Goal: Transaction & Acquisition: Book appointment/travel/reservation

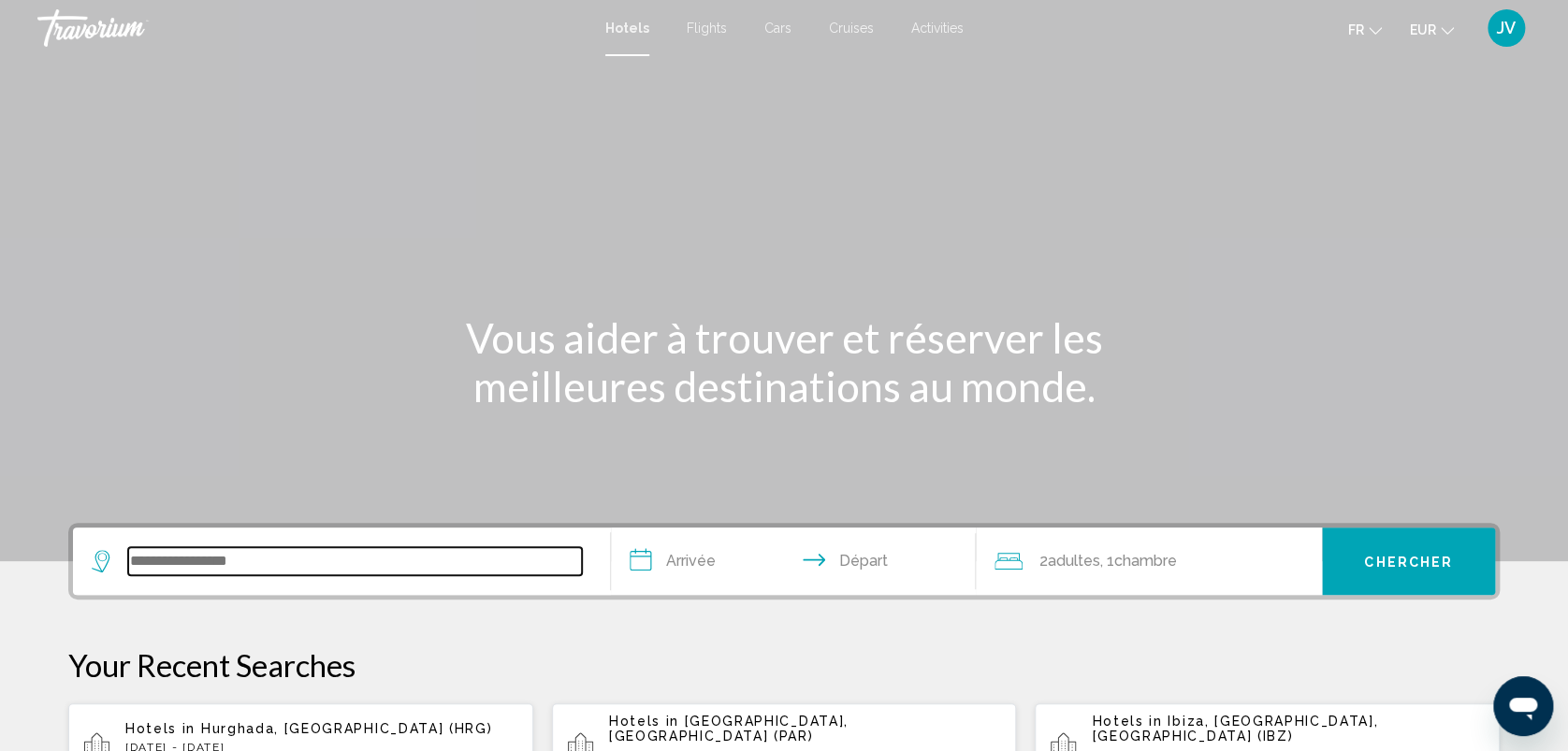
click at [178, 547] on input "Search widget" at bounding box center [355, 561] width 454 height 28
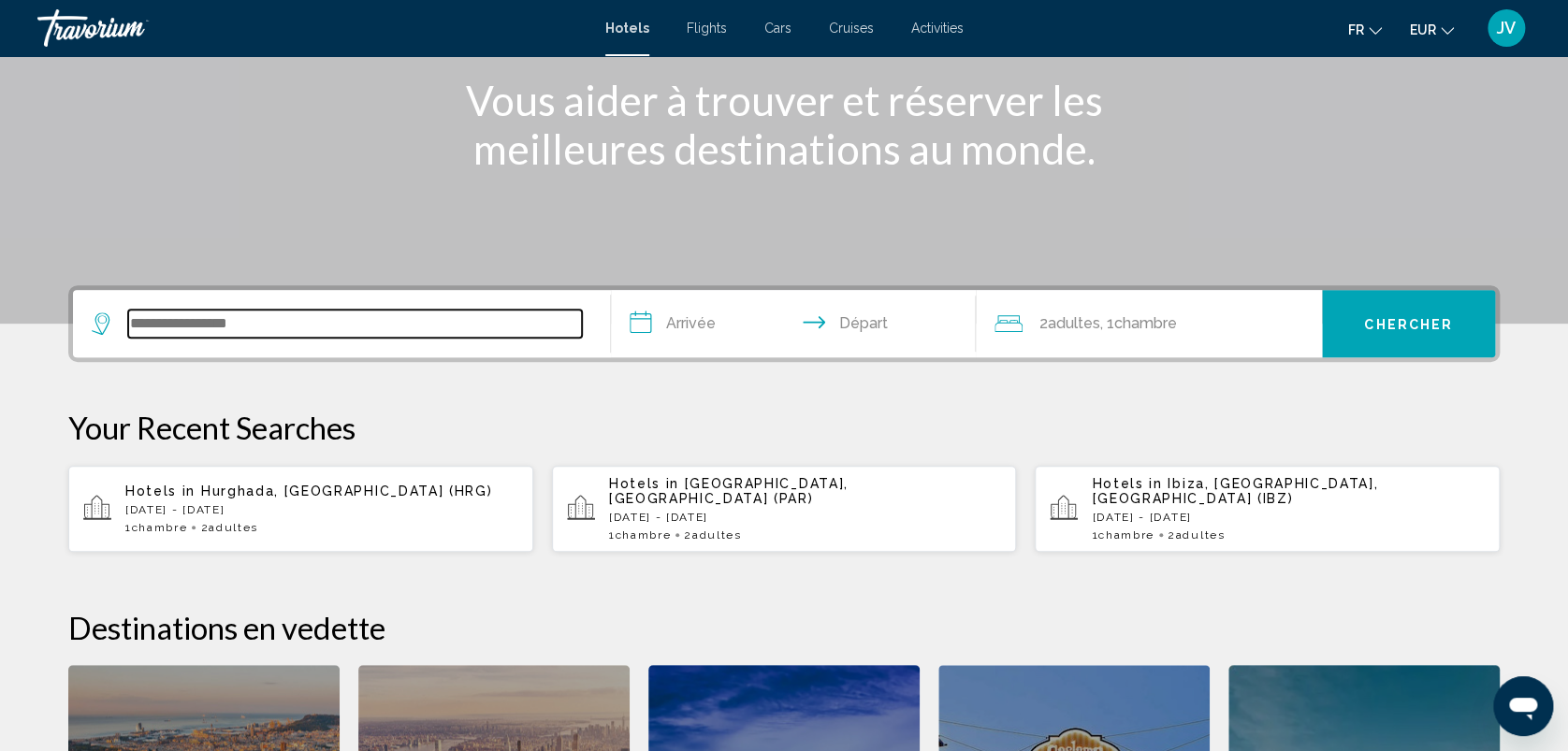
scroll to position [461, 0]
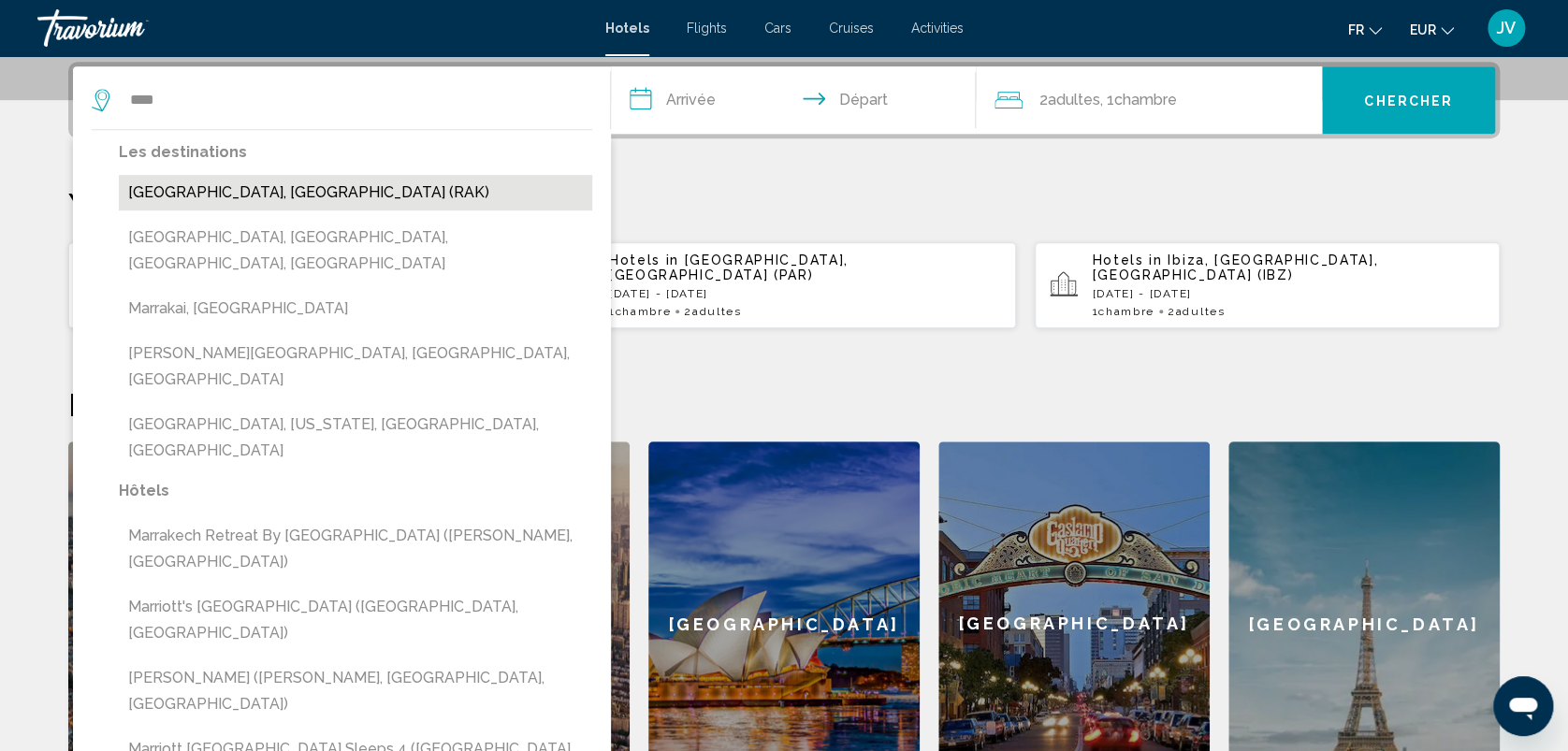
click at [188, 180] on button "[GEOGRAPHIC_DATA], [GEOGRAPHIC_DATA] (RAK)" at bounding box center [355, 193] width 474 height 36
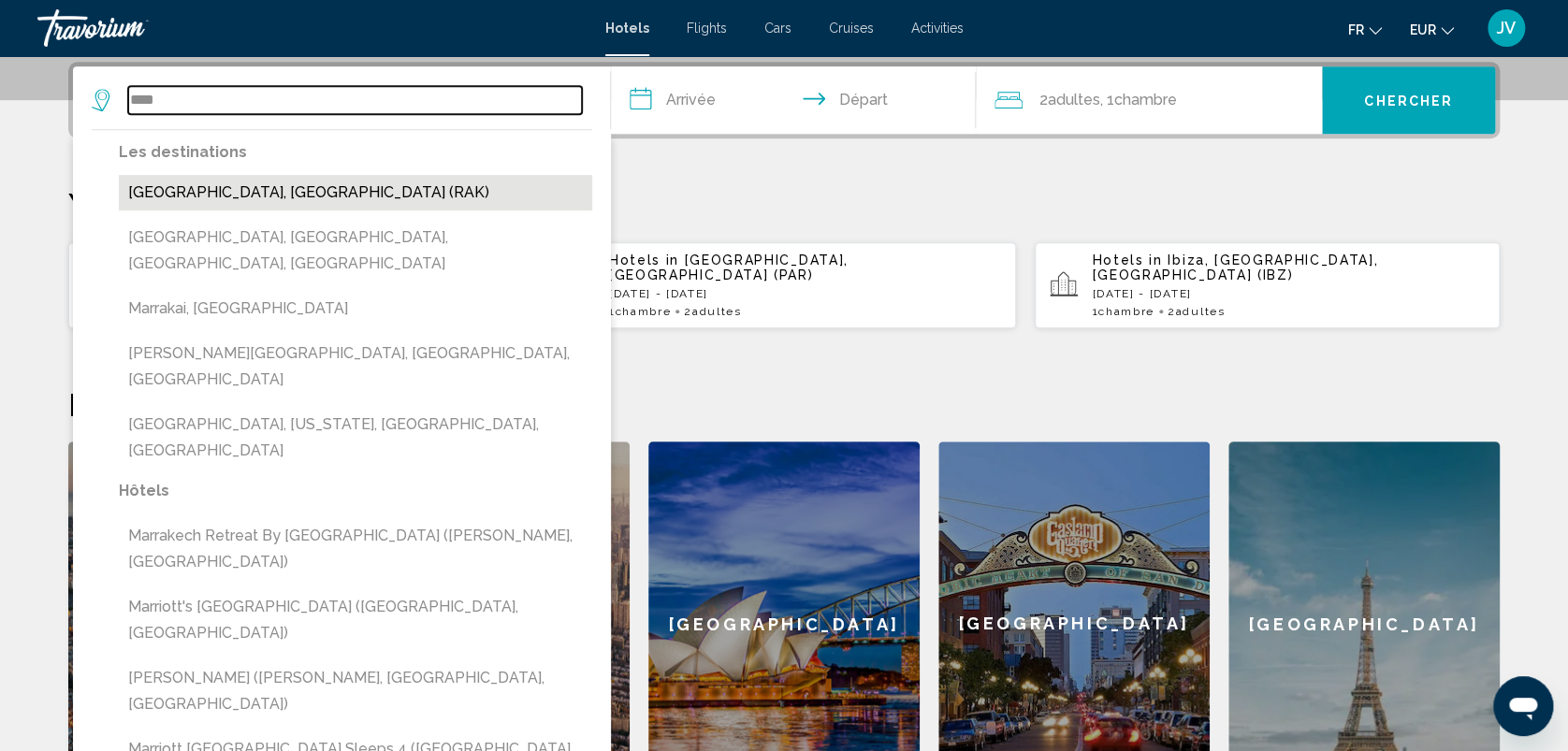
type input "**********"
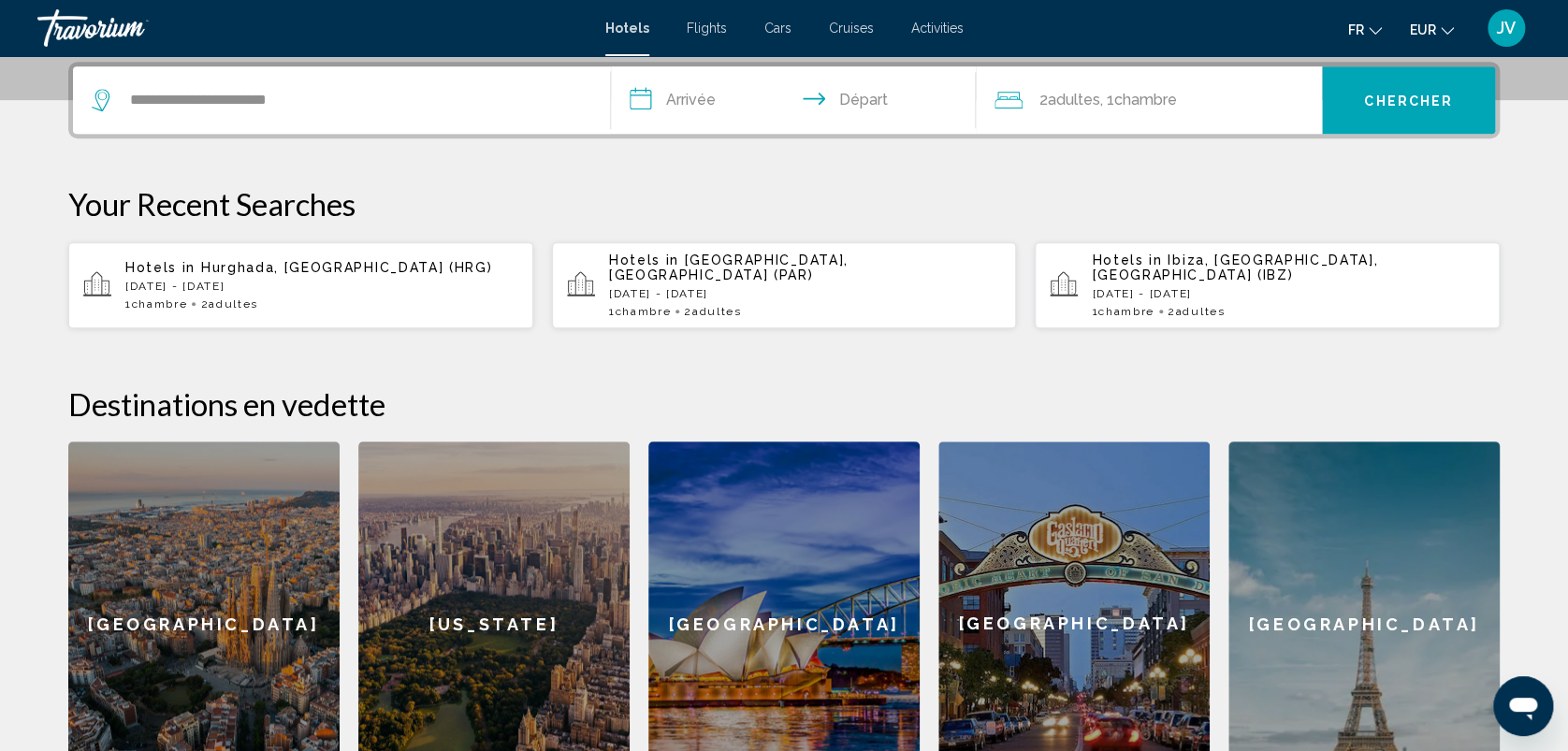
click at [675, 95] on input "**********" at bounding box center [797, 103] width 373 height 73
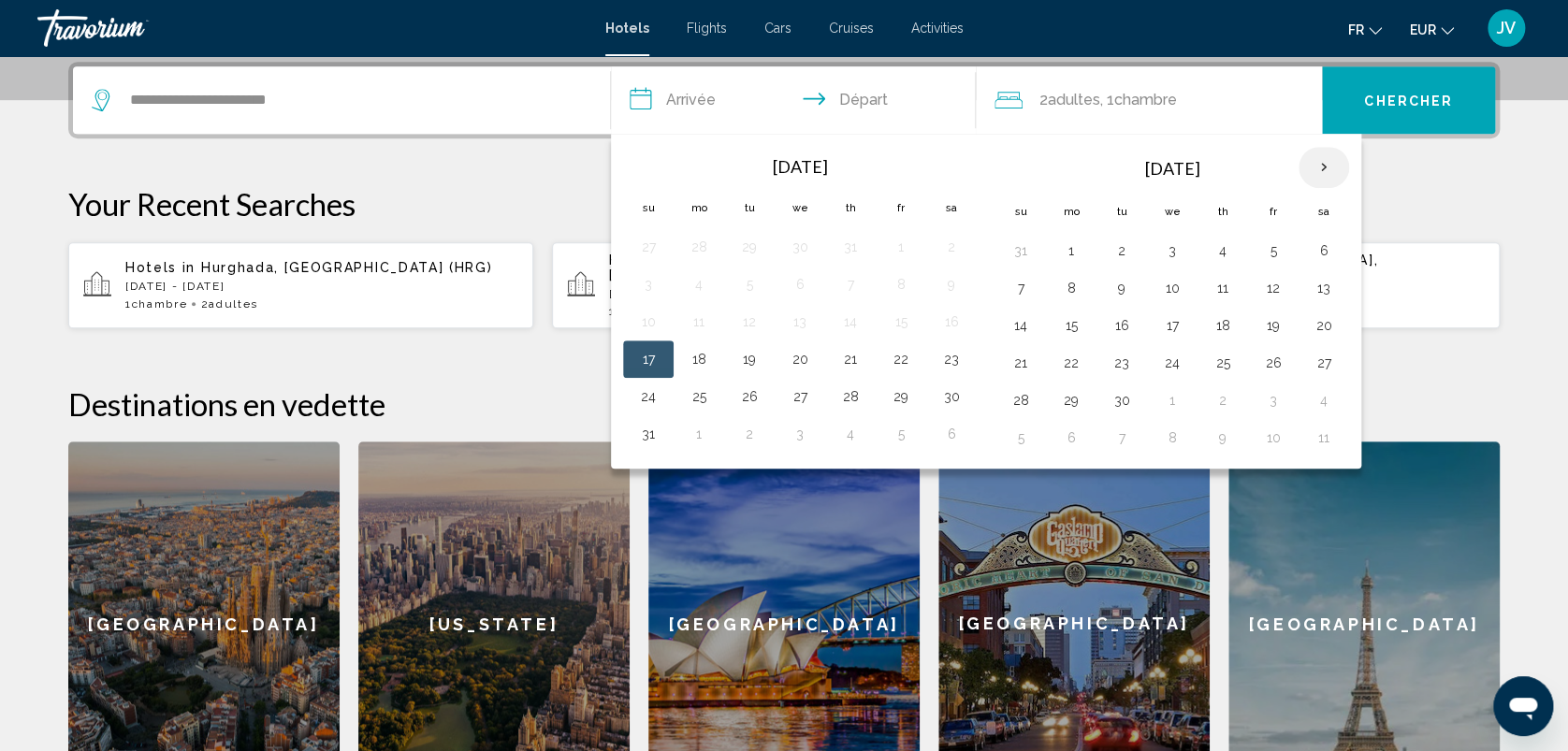
click at [1319, 160] on th "Next month" at bounding box center [1324, 168] width 50 height 42
click at [1030, 430] on button "2" at bounding box center [1020, 438] width 30 height 26
click at [709, 296] on button "3" at bounding box center [699, 288] width 30 height 26
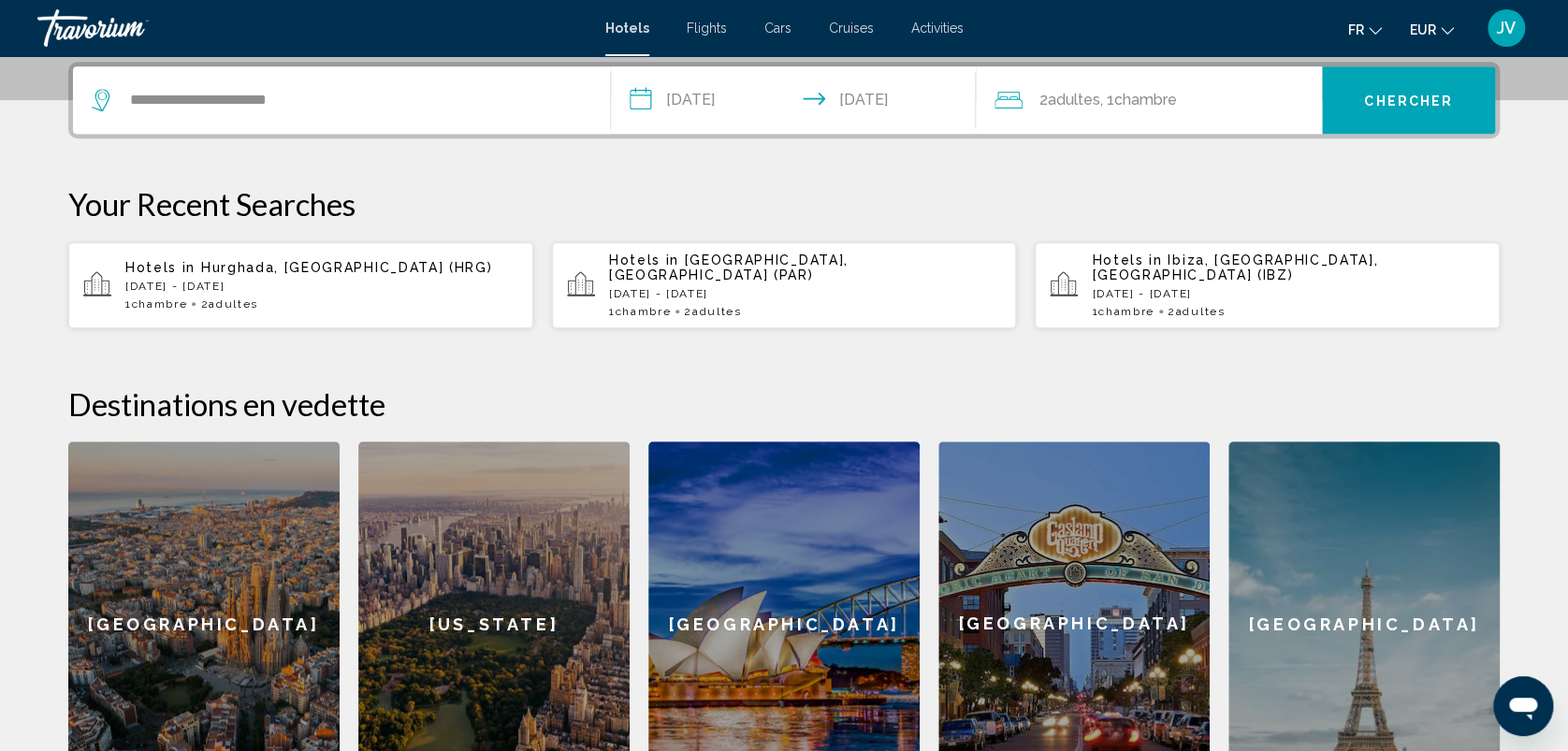
drag, startPoint x: 709, startPoint y: 297, endPoint x: 1067, endPoint y: 238, distance: 362.8
click at [1067, 238] on div "Your Recent Searches Hotels in [GEOGRAPHIC_DATA], [GEOGRAPHIC_DATA] (HRG) [DATE…" at bounding box center [784, 257] width 1432 height 144
click at [734, 115] on input "**********" at bounding box center [797, 103] width 373 height 73
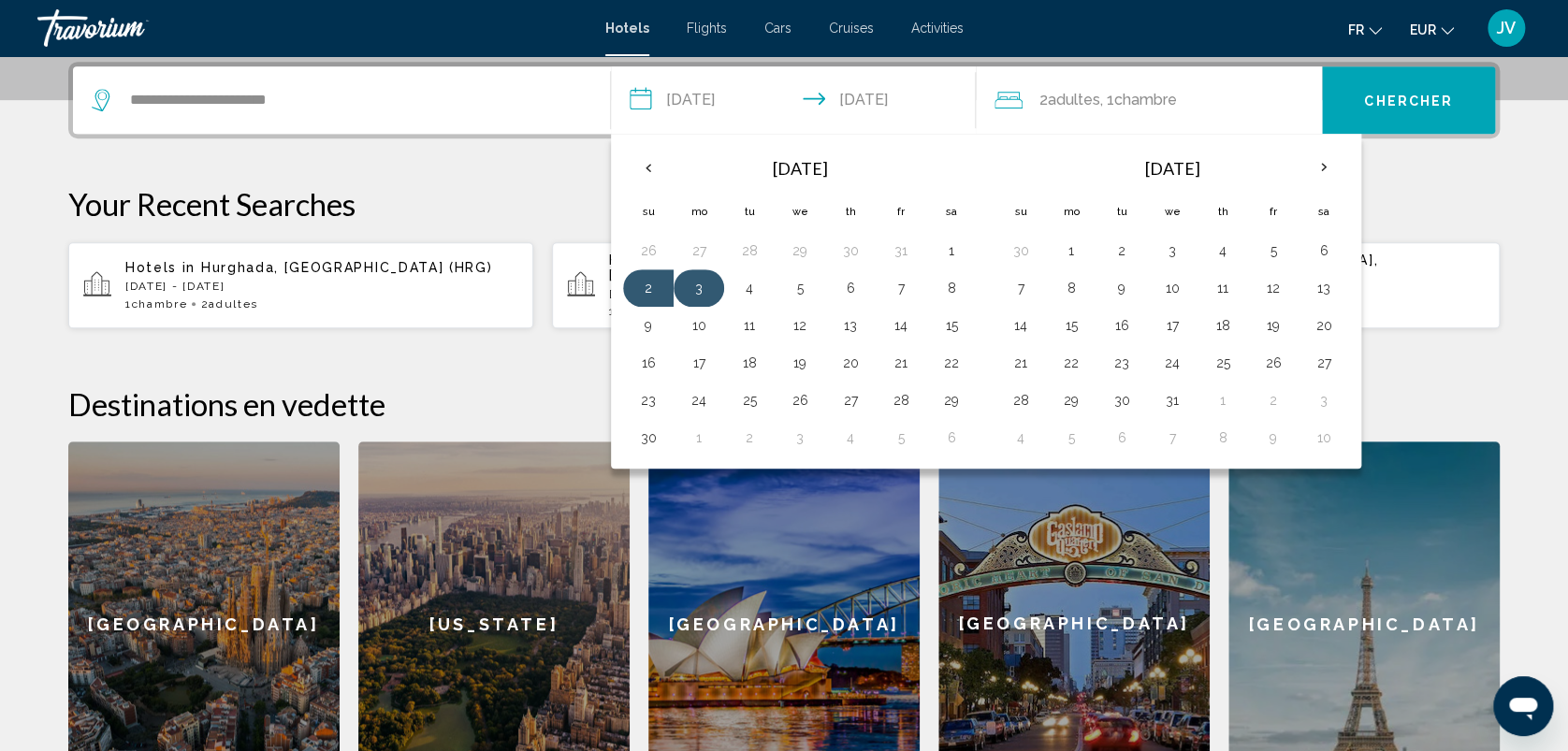
click at [710, 299] on td "3" at bounding box center [698, 289] width 50 height 38
click at [696, 292] on button "3" at bounding box center [699, 288] width 30 height 26
click at [756, 292] on button "4" at bounding box center [749, 288] width 30 height 26
type input "**********"
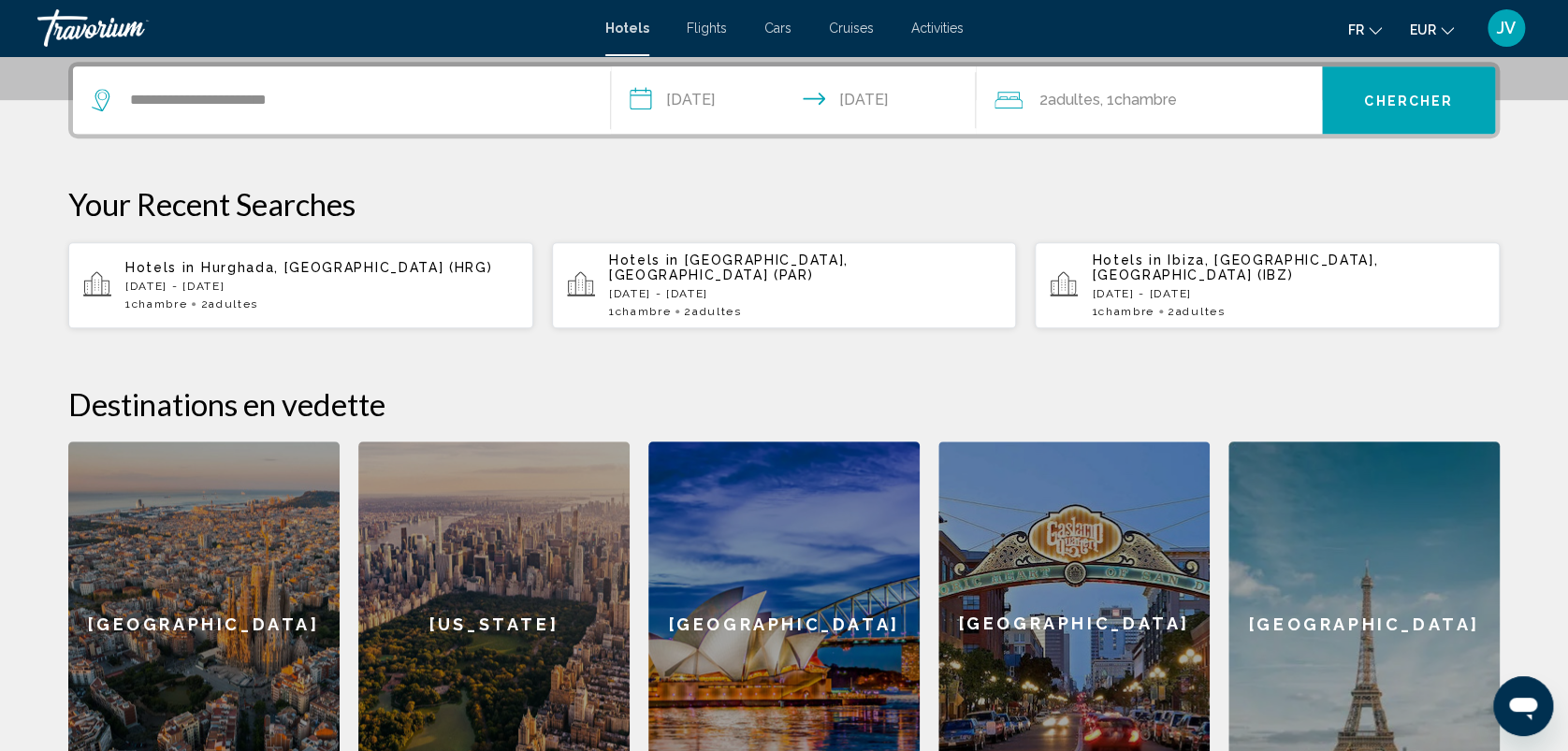
click at [1240, 116] on div "2 Adulte Adultes , 1 Chambre pièces" at bounding box center [1158, 100] width 327 height 67
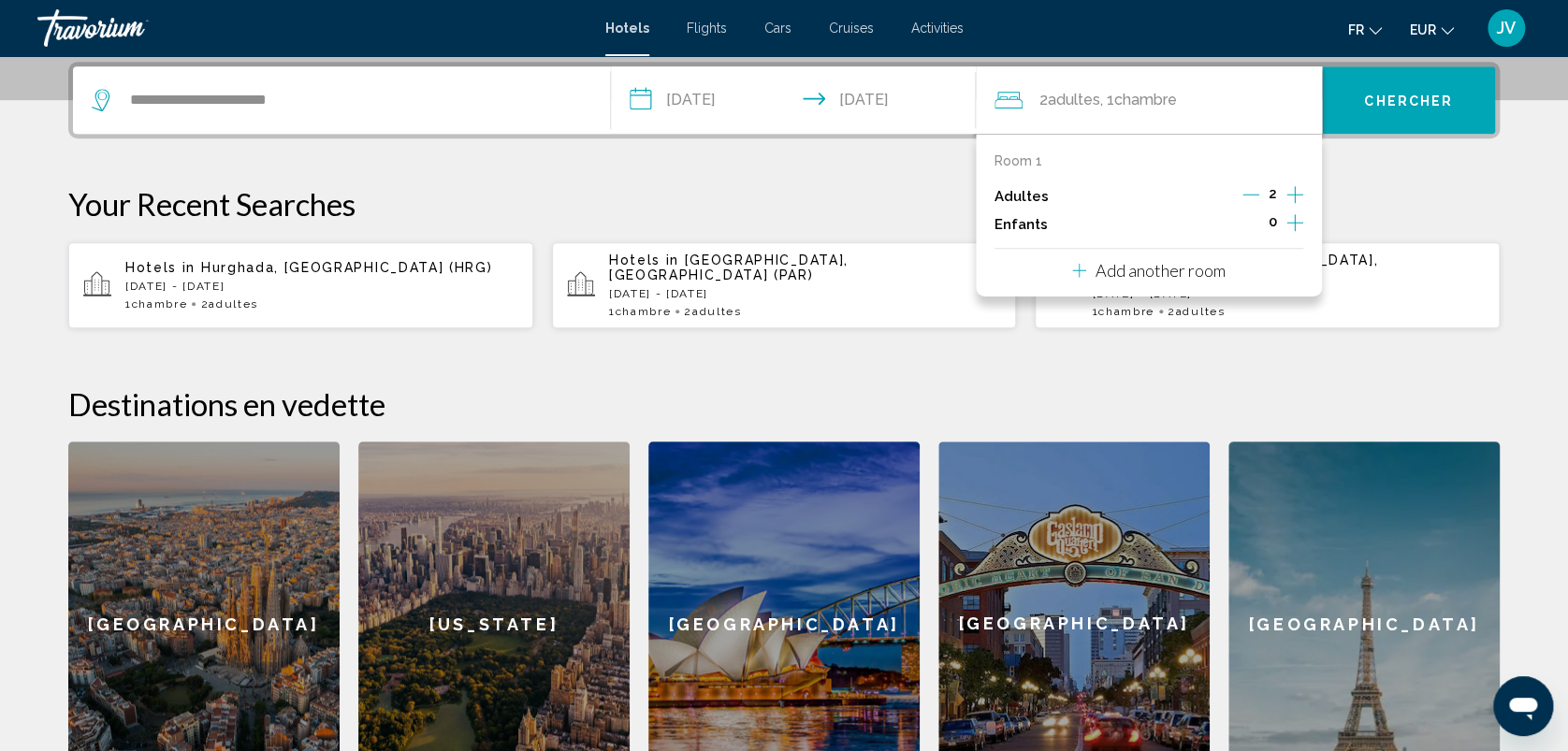
click at [1295, 188] on icon "Increment adults" at bounding box center [1294, 194] width 17 height 17
click at [1249, 195] on icon "Decrement adults" at bounding box center [1252, 194] width 17 height 17
click at [1299, 218] on icon "Increment children" at bounding box center [1294, 222] width 17 height 23
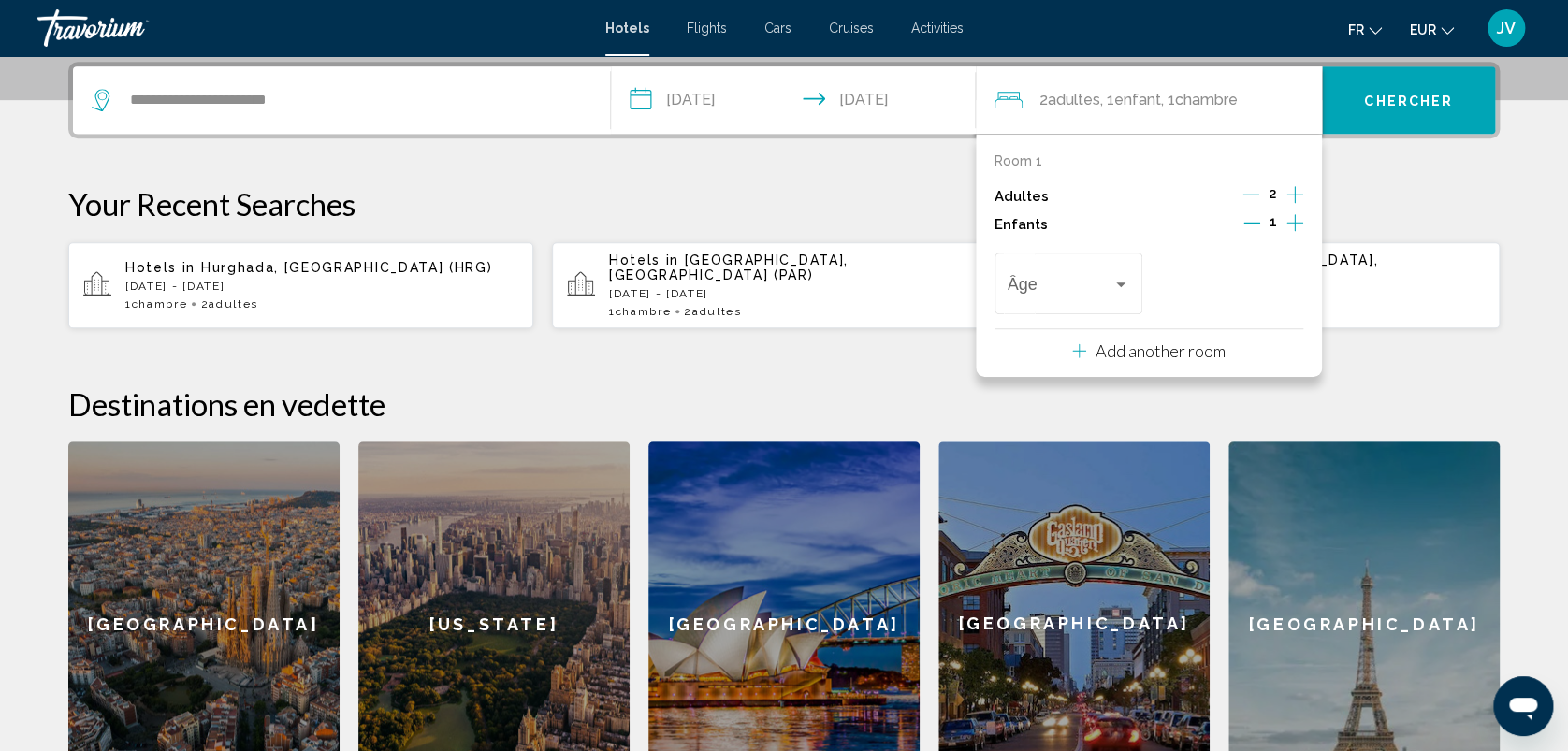
click at [1299, 218] on icon "Increment children" at bounding box center [1294, 222] width 17 height 23
click at [1100, 272] on div "Âge" at bounding box center [1069, 281] width 123 height 66
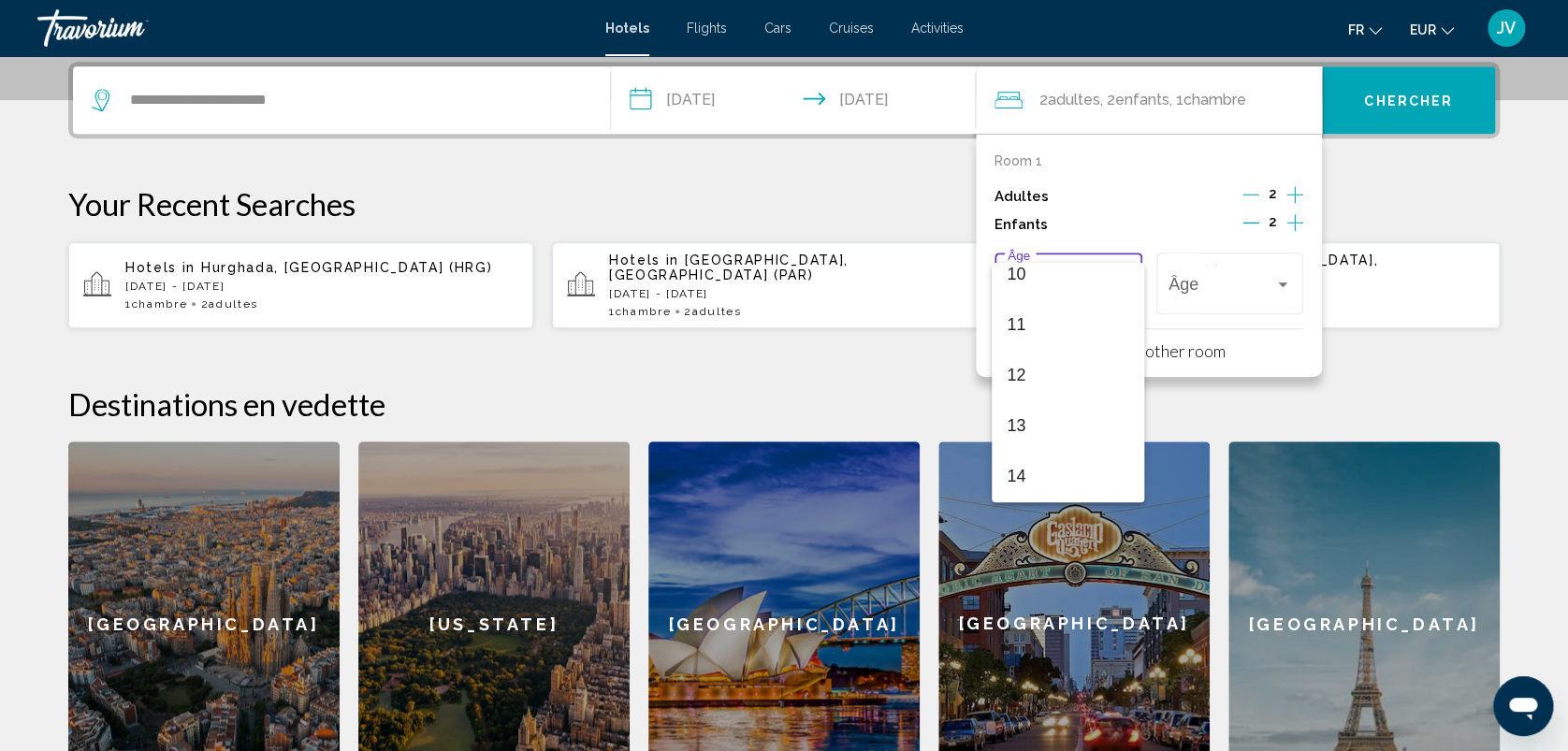
scroll to position [544, 0]
click at [1090, 413] on span "13" at bounding box center [1068, 399] width 123 height 50
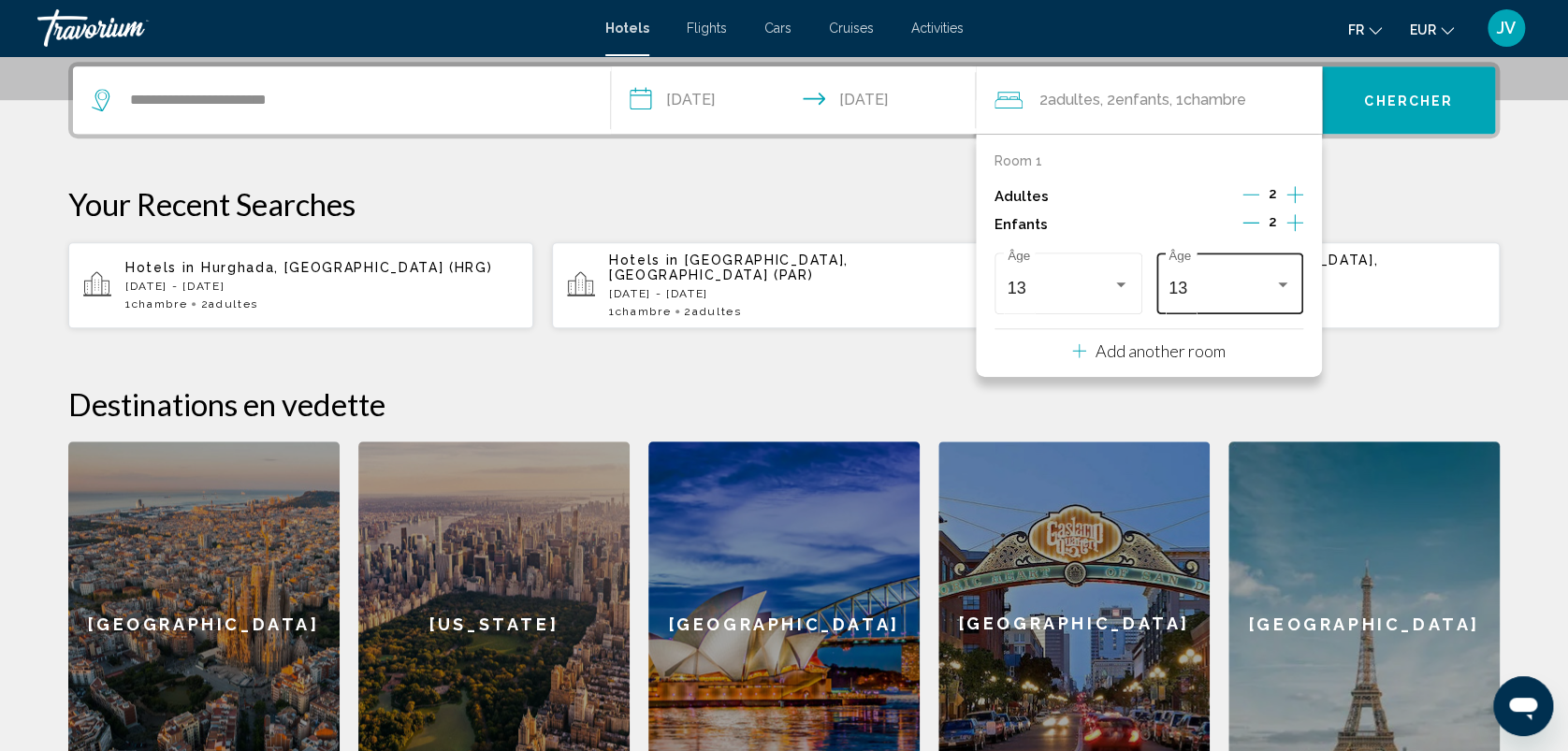
click at [1270, 306] on div "13 Âge" at bounding box center [1230, 281] width 123 height 66
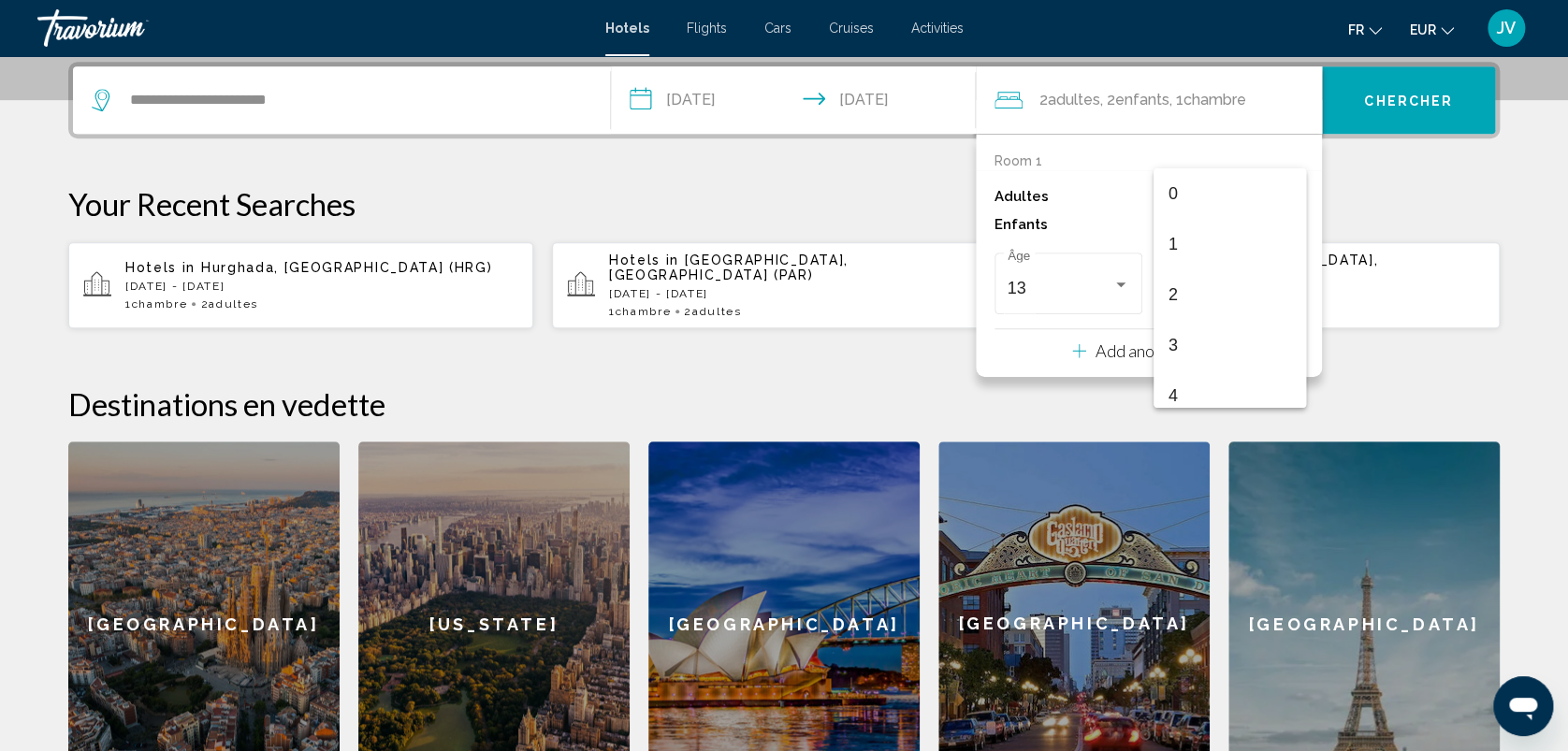
scroll to position [561, 0]
click at [1252, 292] on span "13" at bounding box center [1230, 289] width 123 height 50
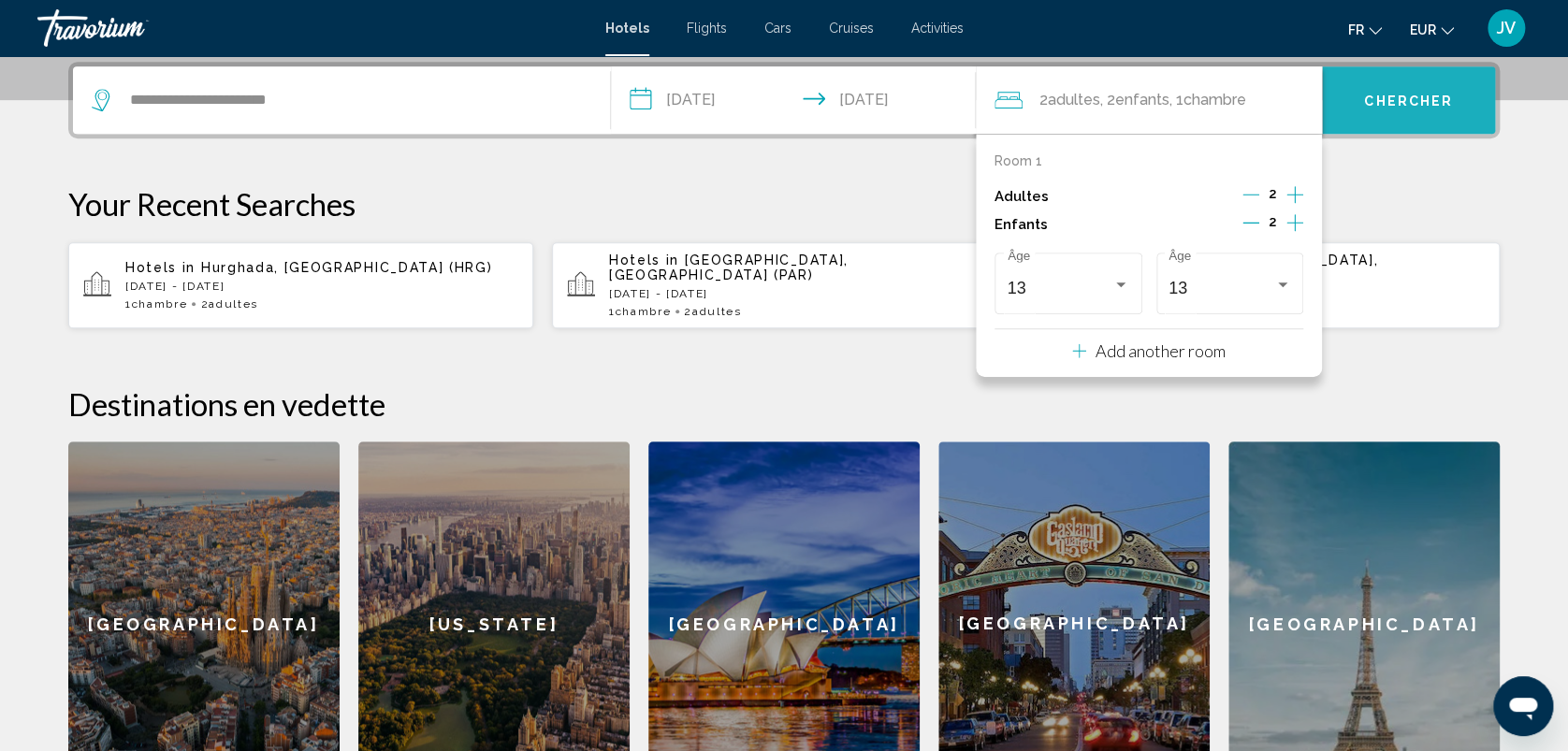
click at [1410, 103] on span "Chercher" at bounding box center [1409, 101] width 89 height 15
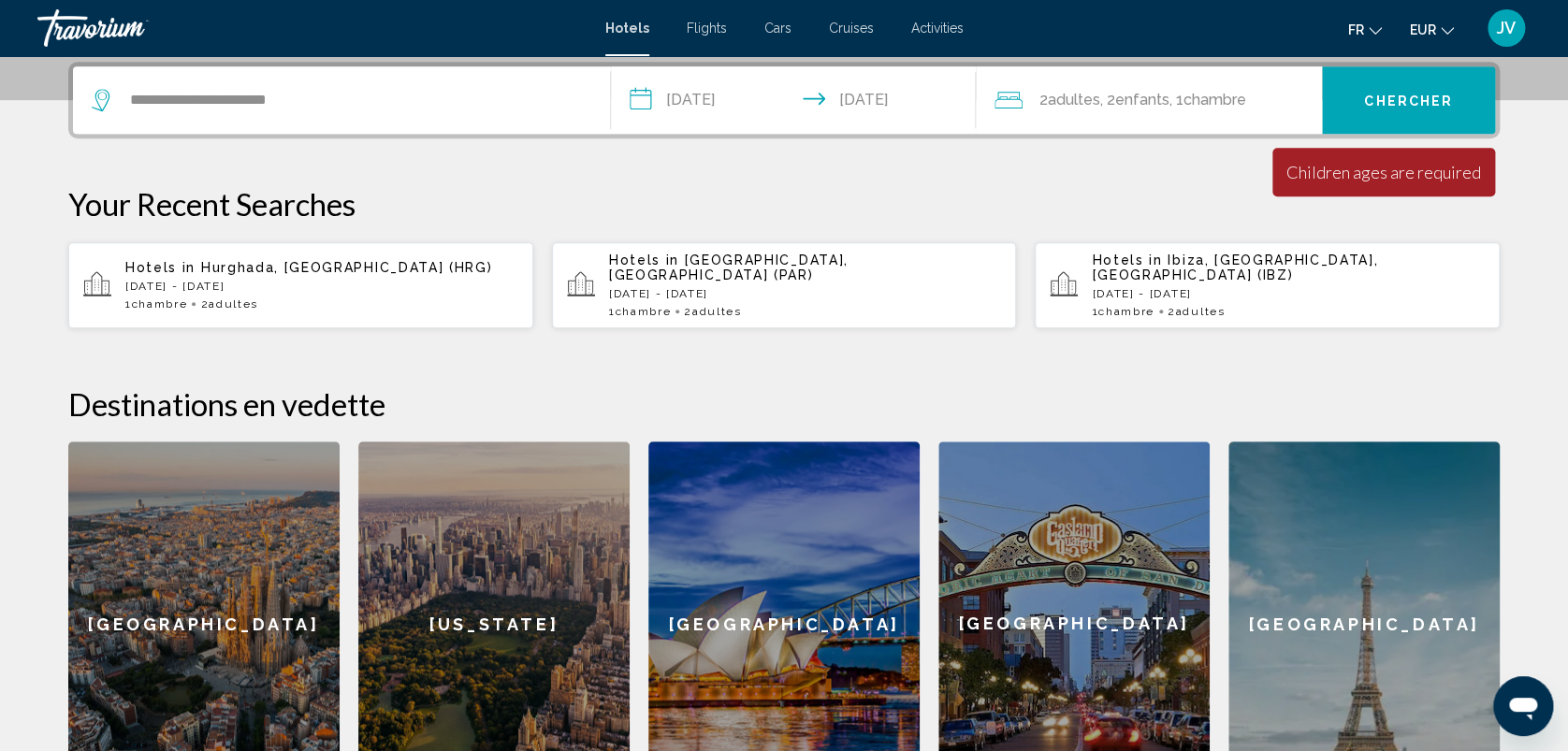
click at [1211, 98] on span "Chambre" at bounding box center [1214, 100] width 62 height 18
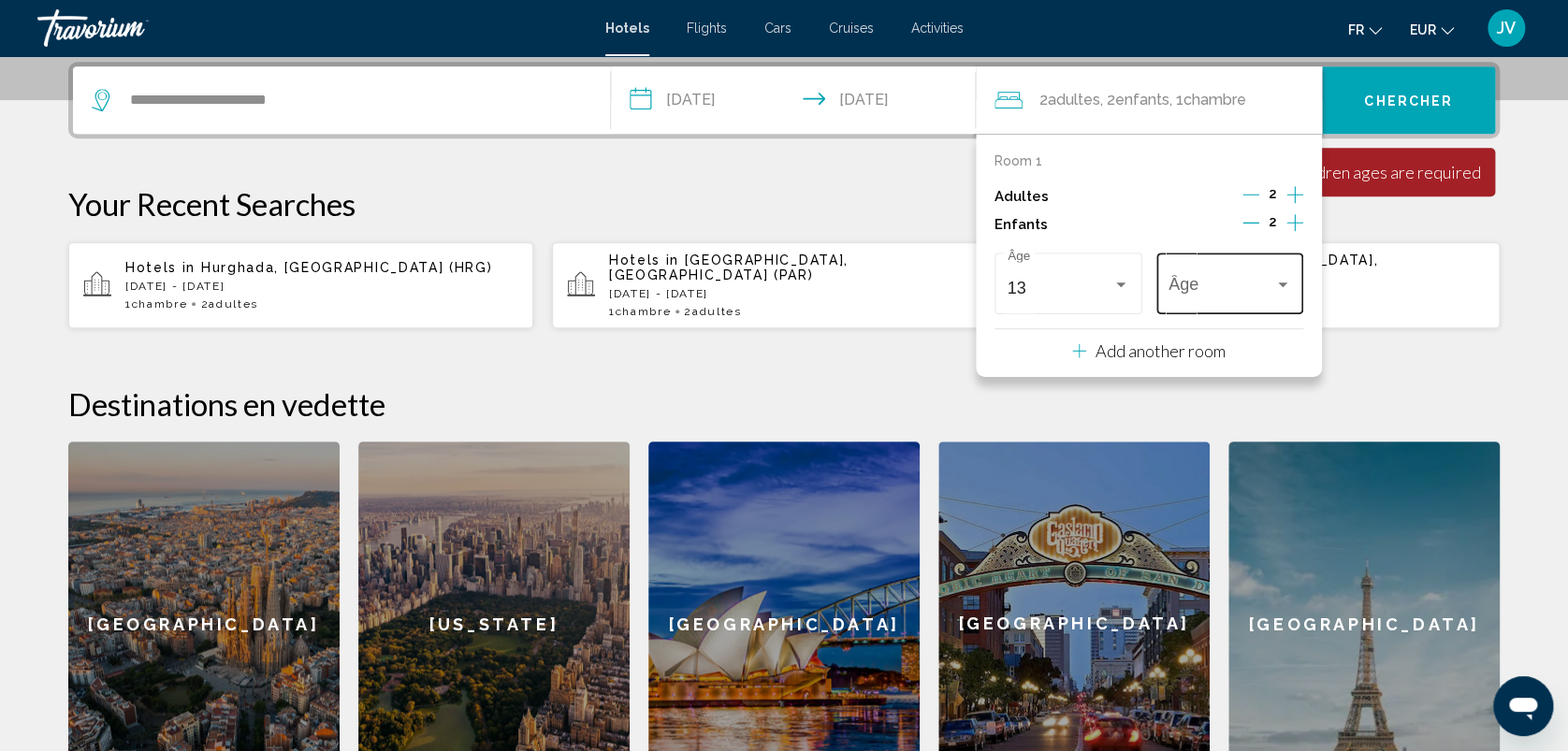
click at [1299, 281] on div "Âge" at bounding box center [1231, 281] width 148 height 66
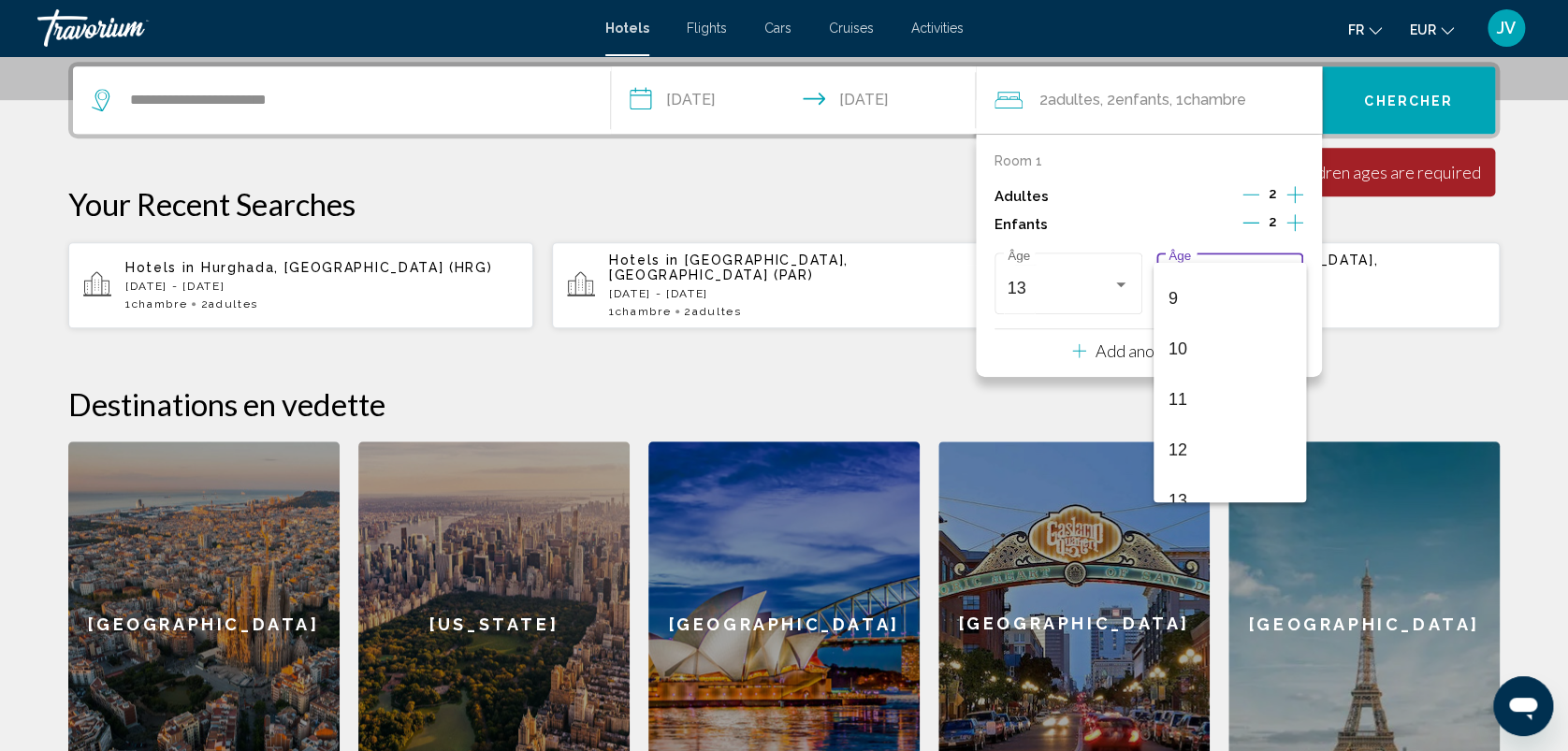
scroll to position [490, 0]
click at [1234, 447] on span "13" at bounding box center [1230, 454] width 123 height 50
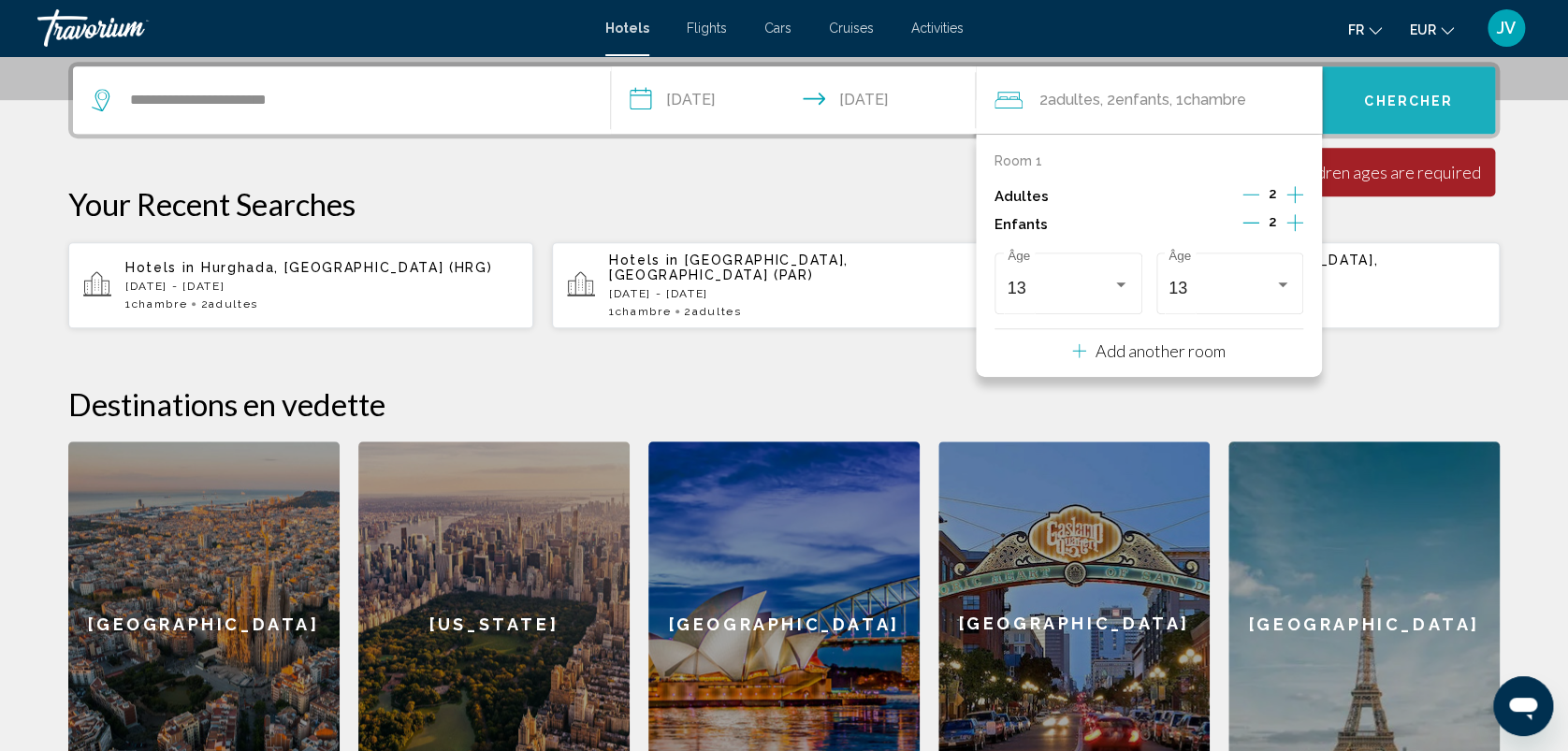
click at [1377, 95] on span "Chercher" at bounding box center [1409, 101] width 89 height 15
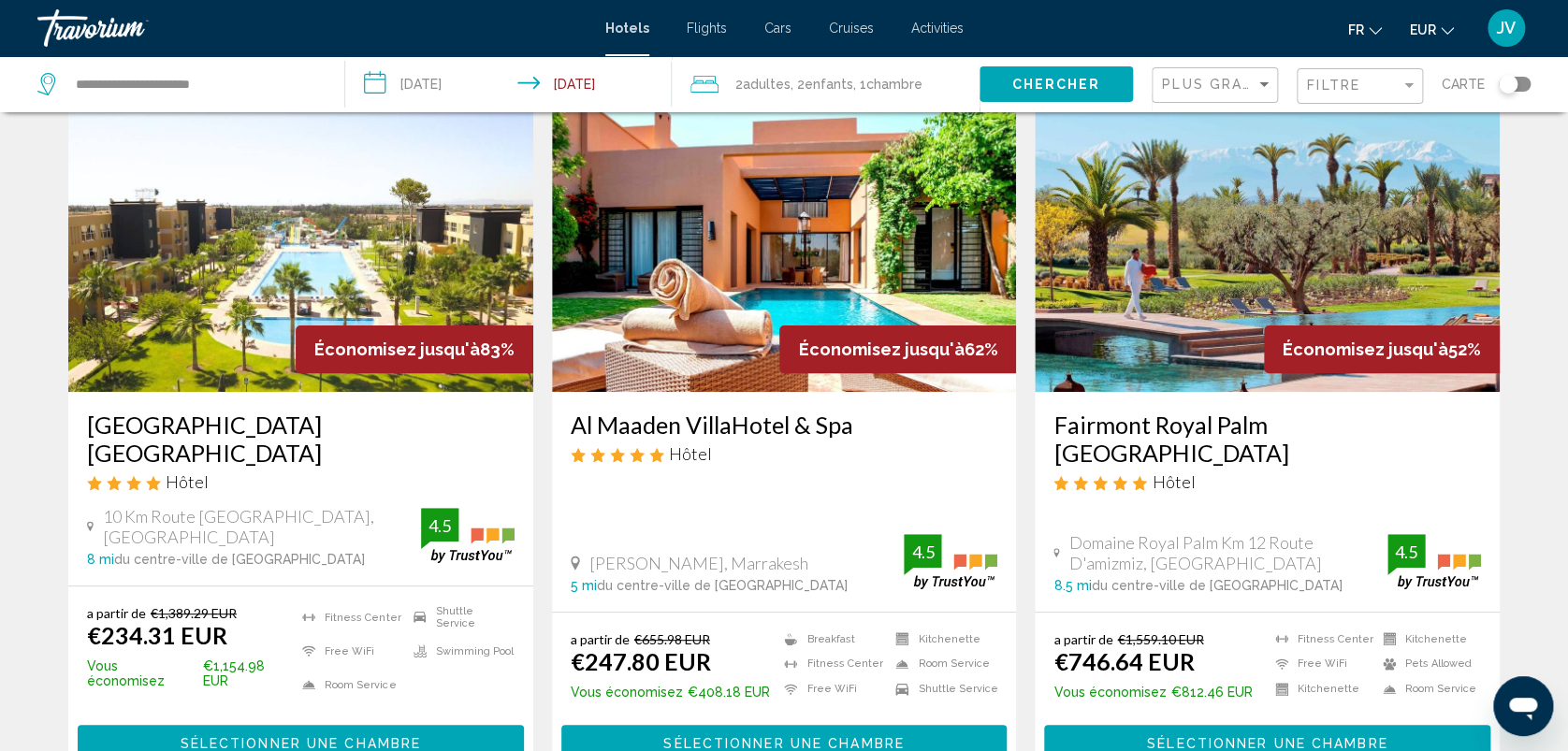
scroll to position [99, 0]
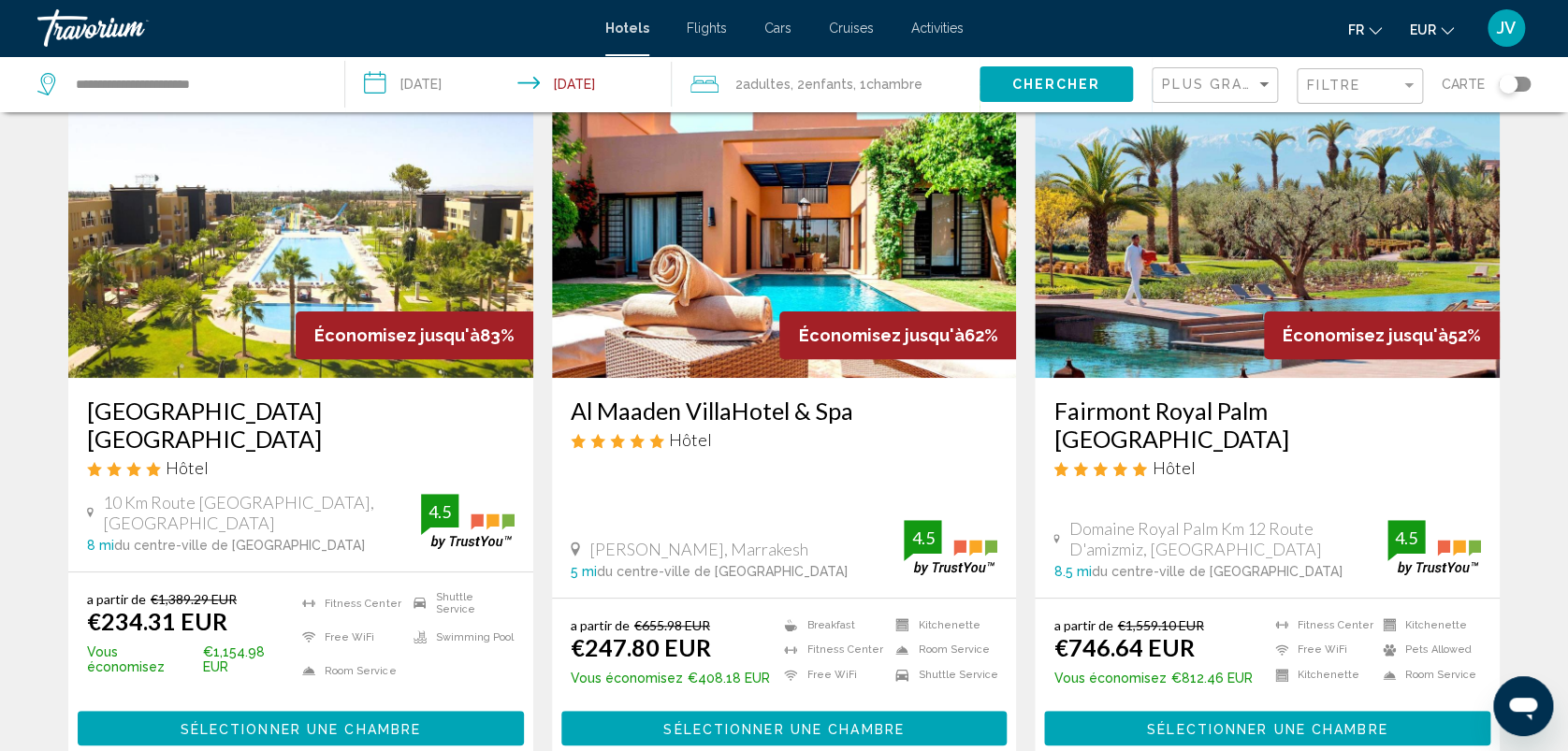
click at [212, 302] on img "Main content" at bounding box center [301, 227] width 465 height 299
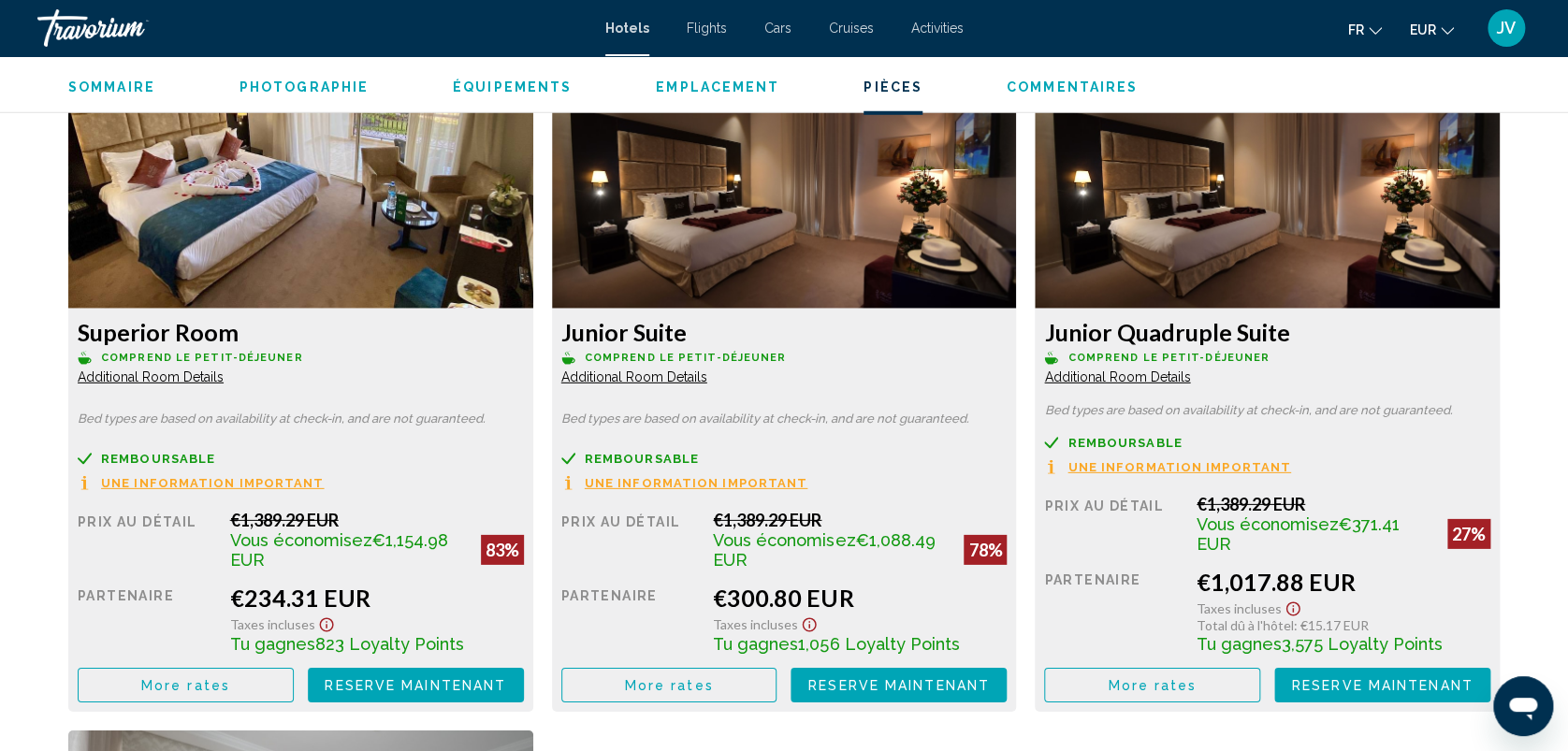
scroll to position [2574, 0]
click at [157, 373] on span "Additional Room Details" at bounding box center [151, 376] width 146 height 15
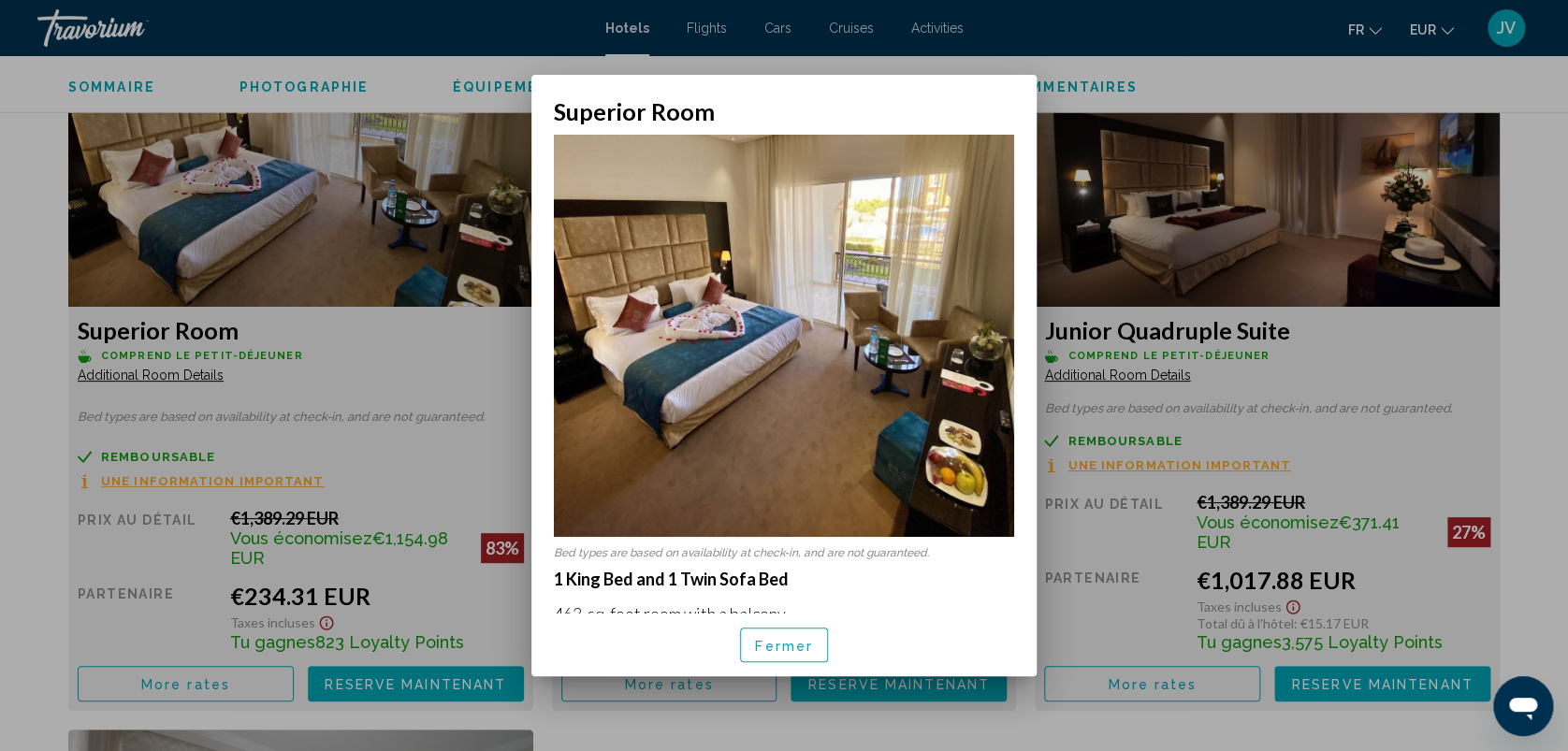
click at [798, 636] on span "Fermer" at bounding box center [784, 643] width 58 height 15
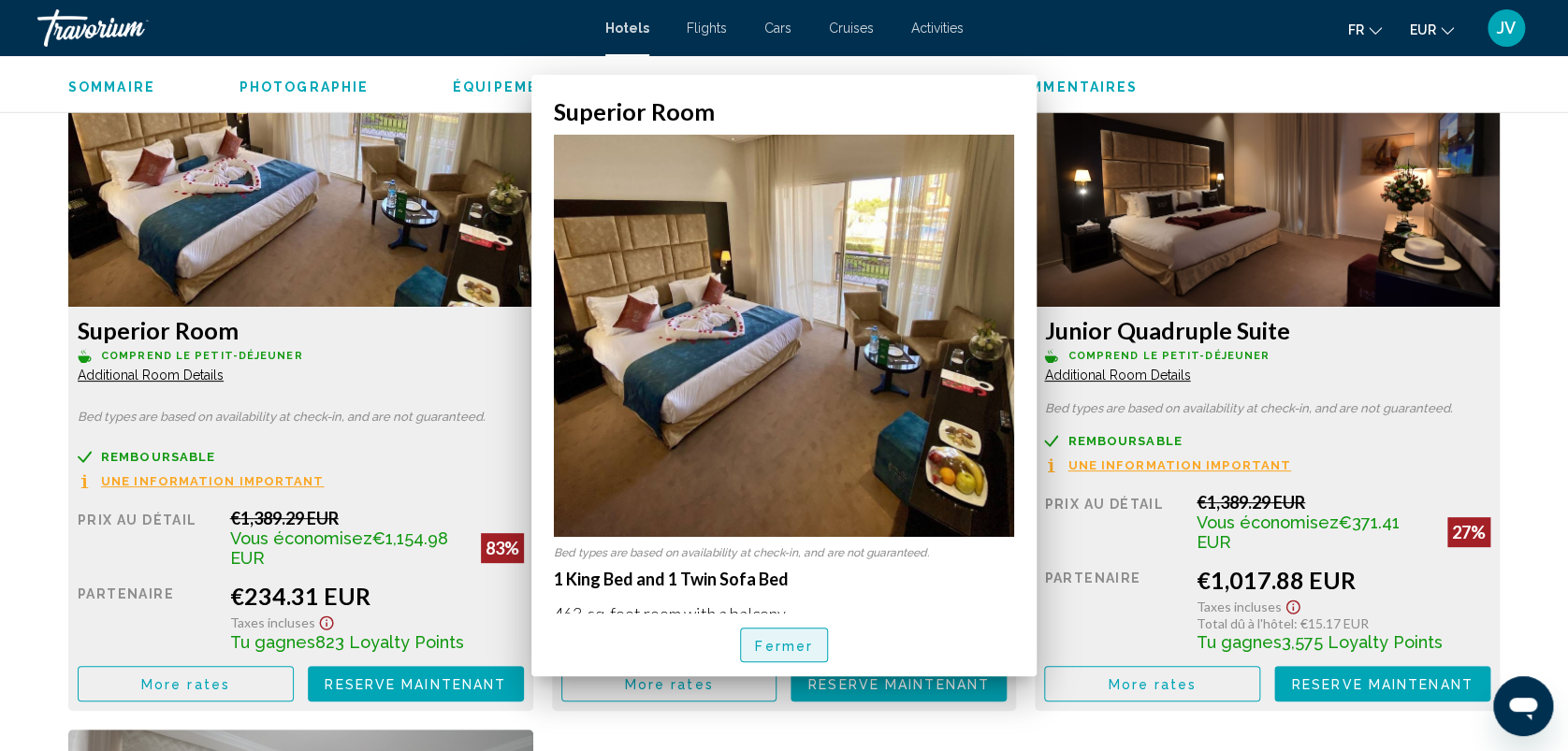
scroll to position [2574, 0]
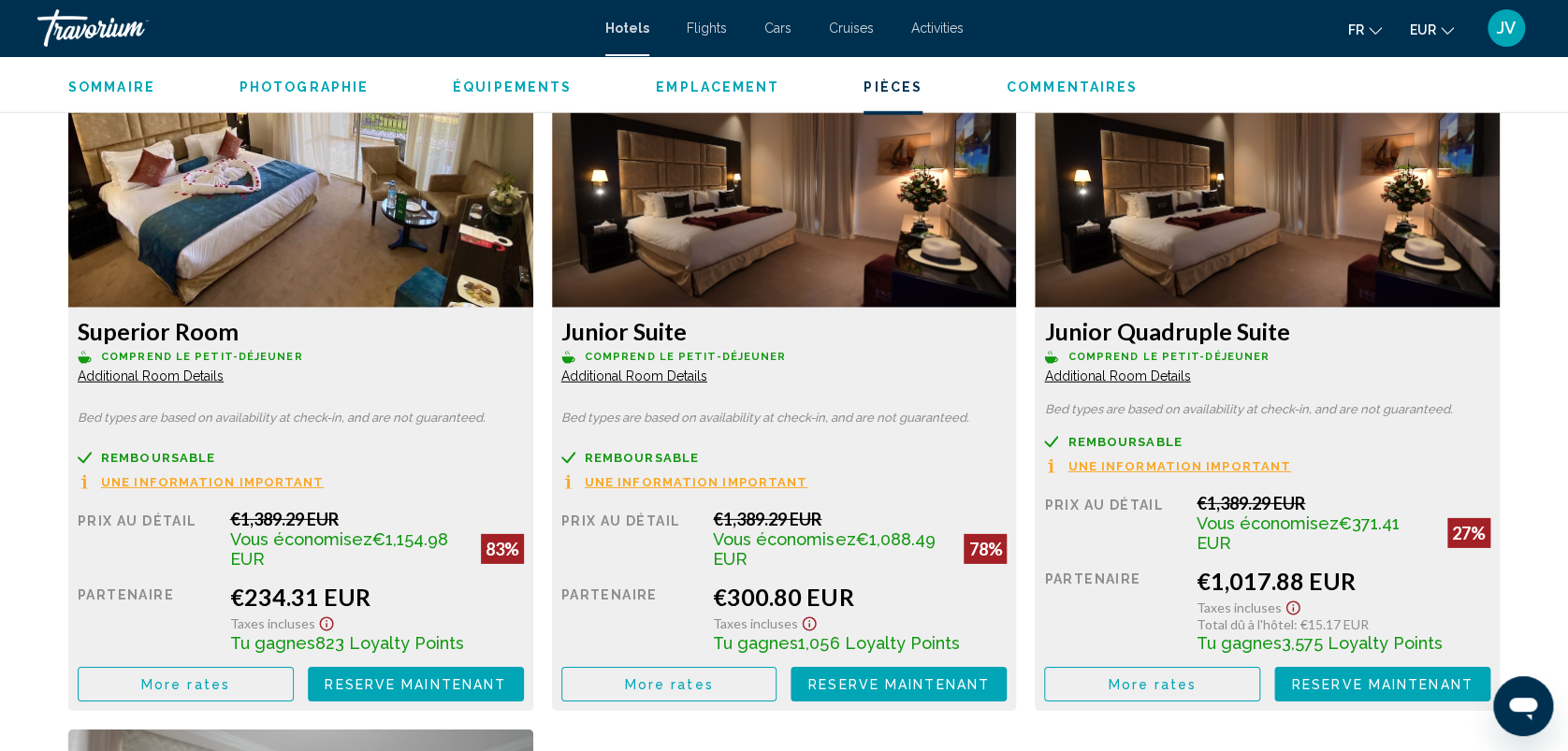
click at [223, 378] on span "Additional Room Details" at bounding box center [151, 376] width 146 height 15
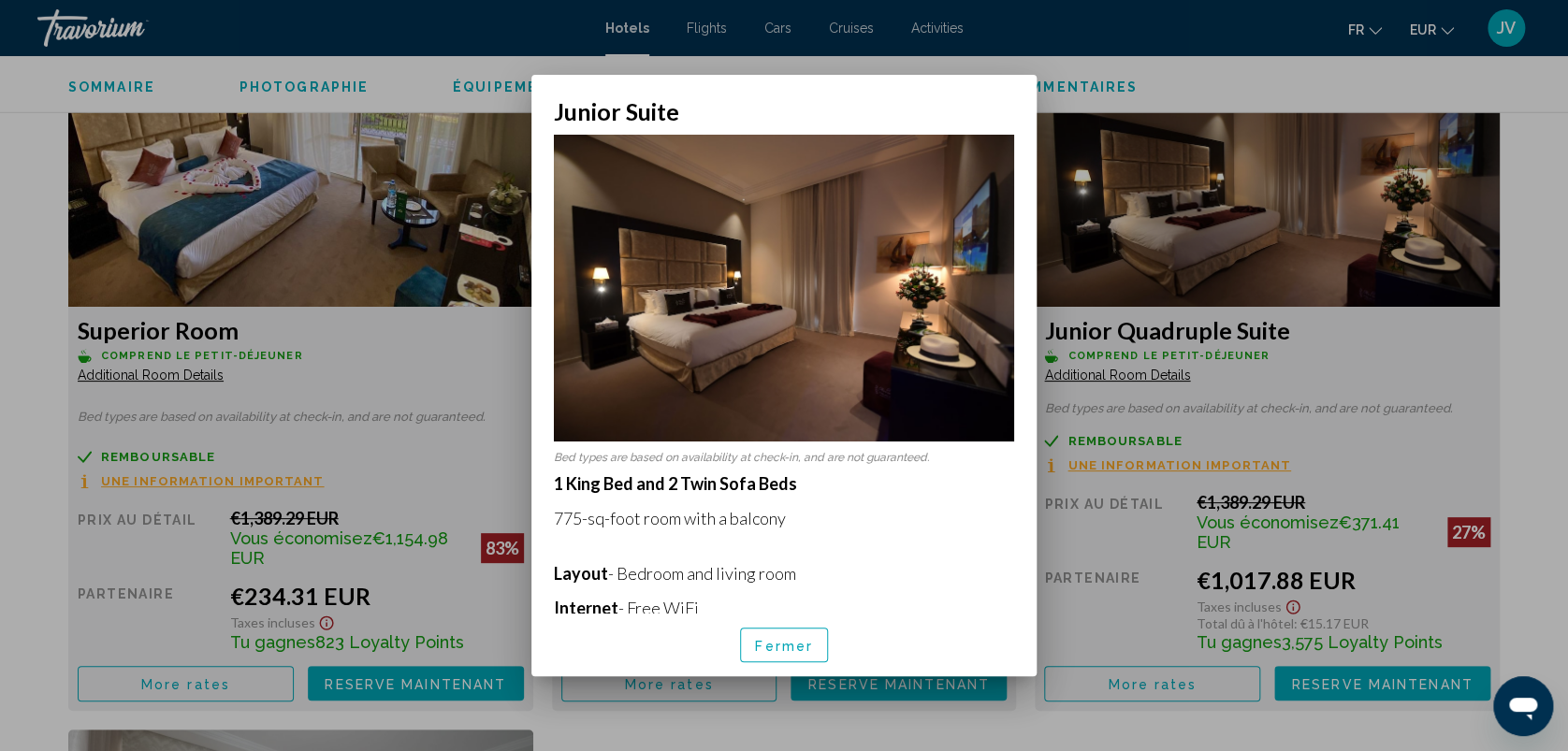
scroll to position [0, 0]
click at [763, 637] on span "Fermer" at bounding box center [784, 644] width 58 height 15
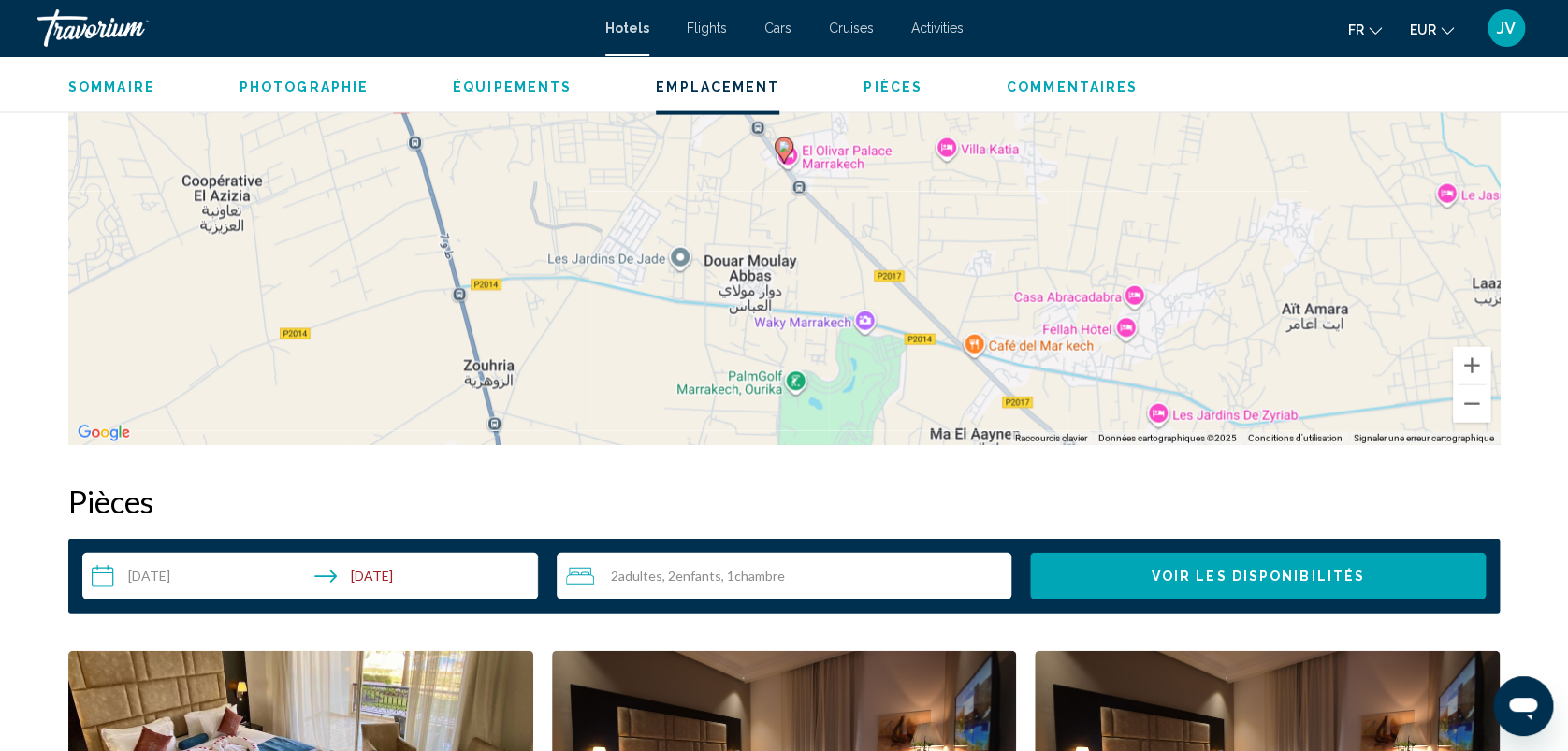
scroll to position [2023, 0]
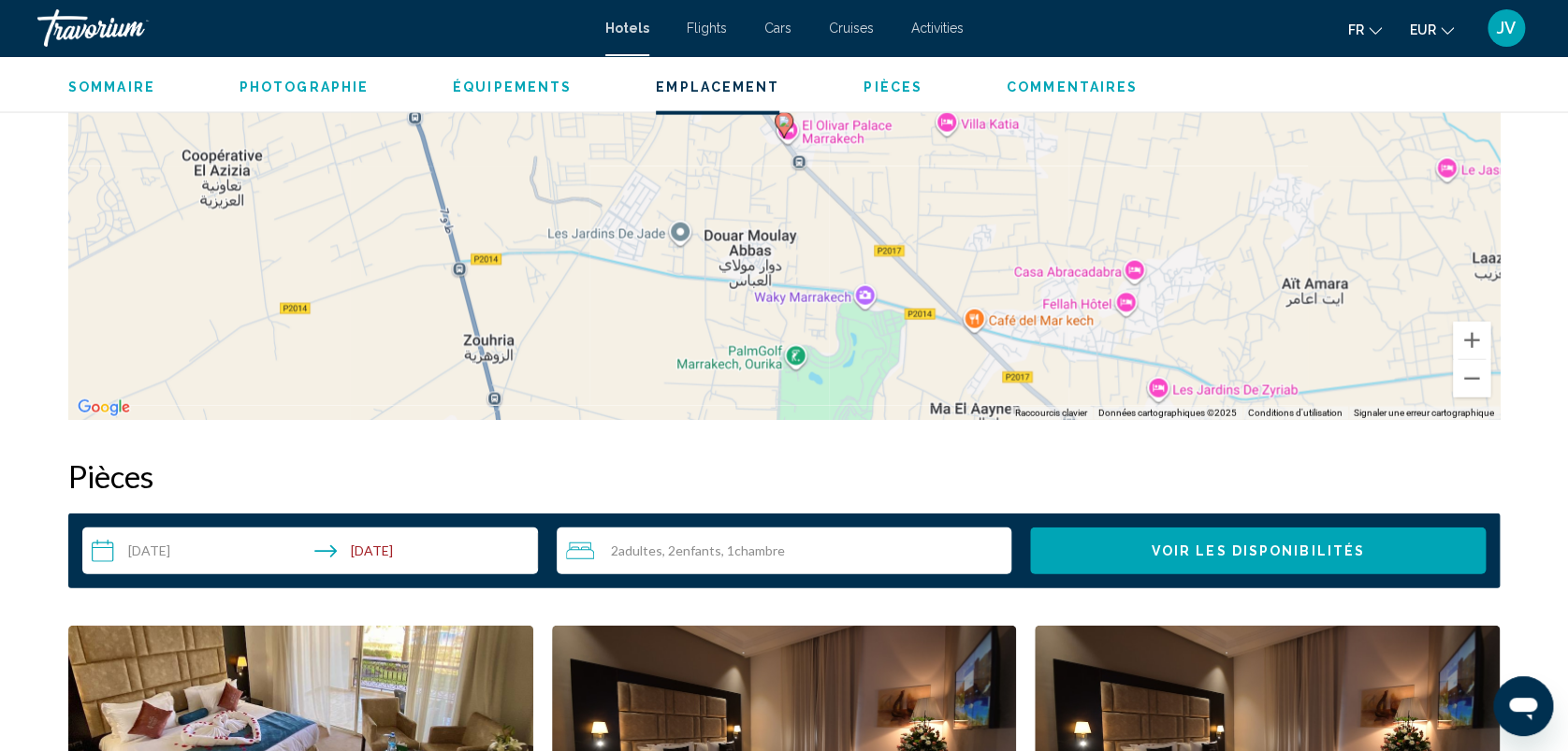
click at [341, 561] on input "**********" at bounding box center [313, 553] width 463 height 52
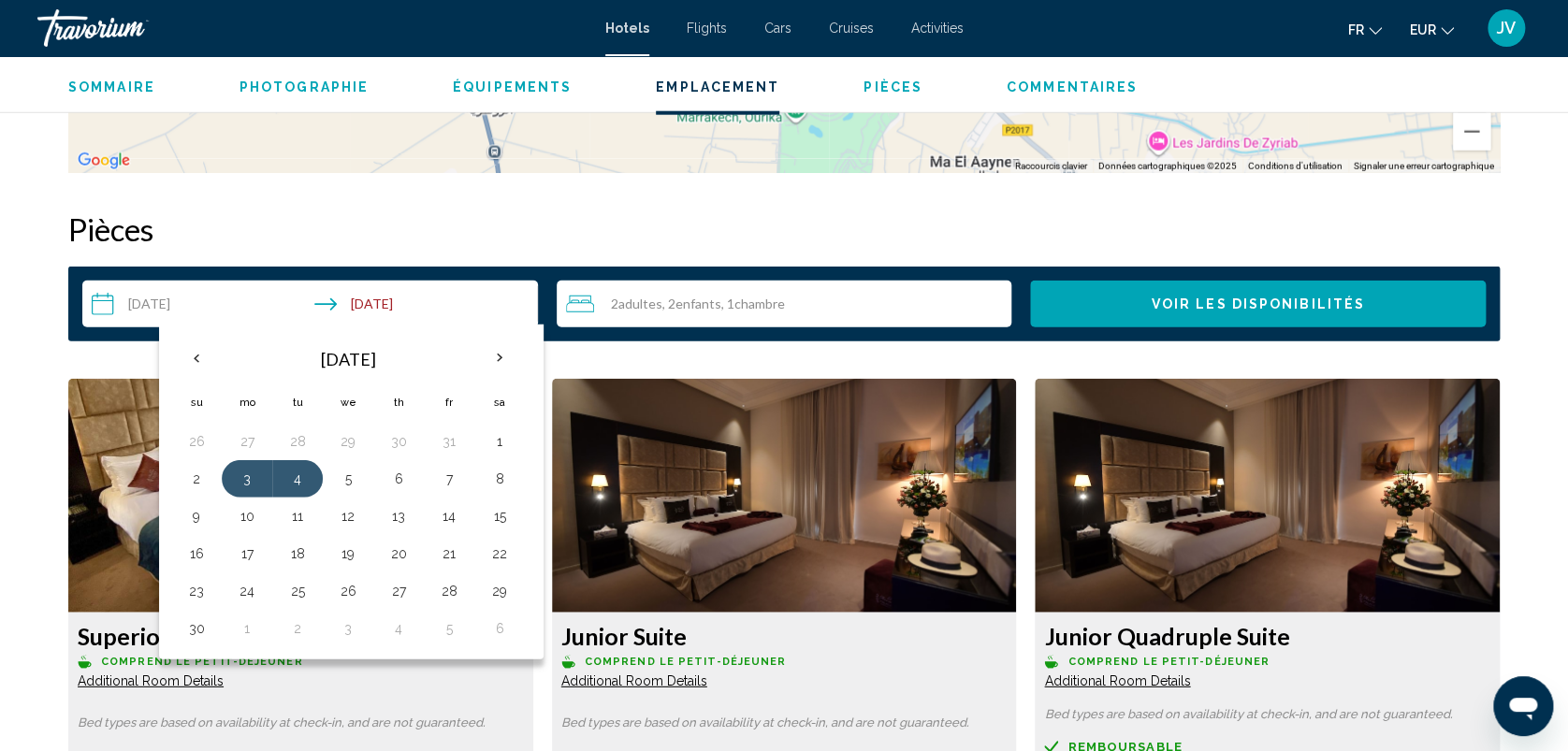
scroll to position [2273, 0]
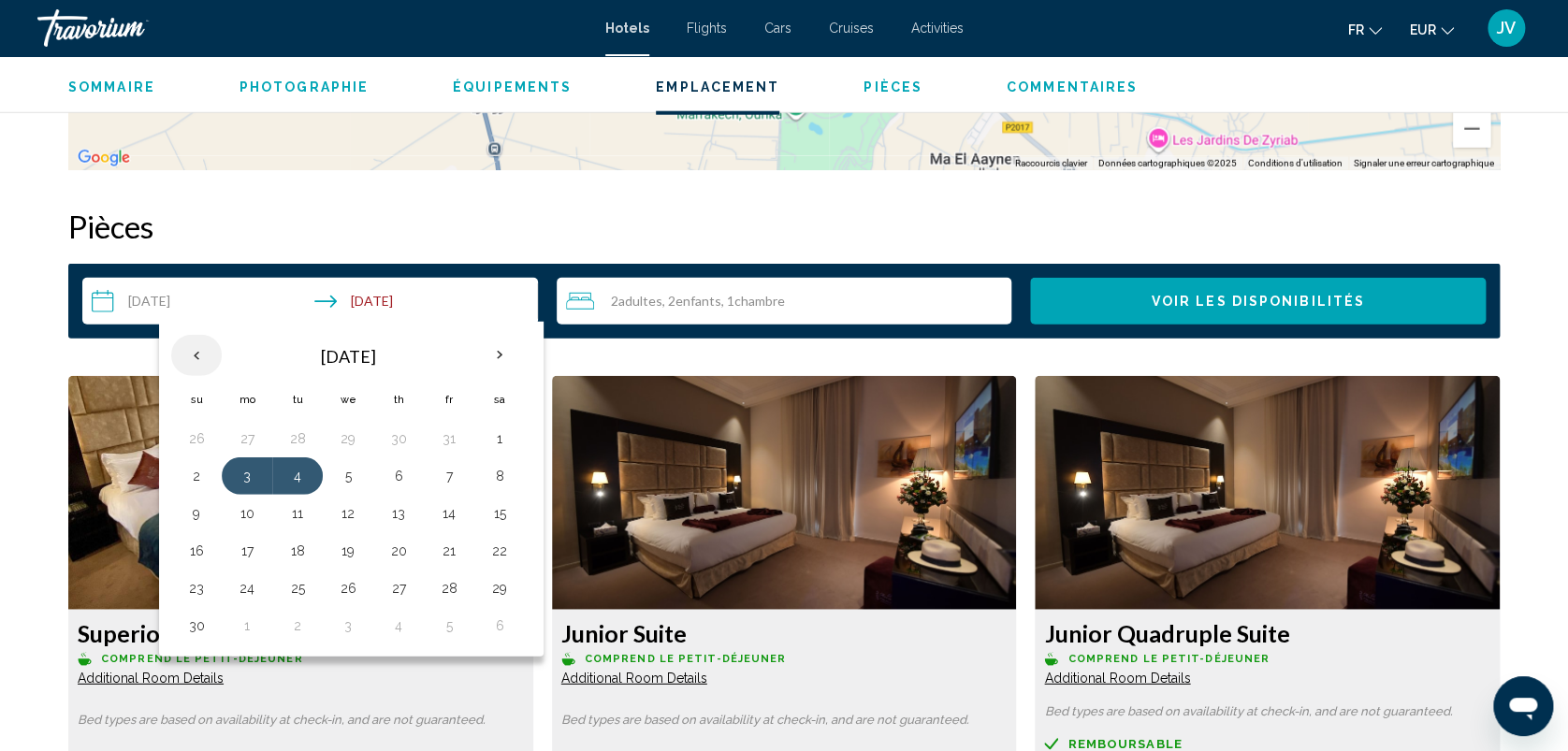
click at [200, 344] on th "Previous month" at bounding box center [196, 356] width 50 height 42
click at [198, 367] on th "Previous month" at bounding box center [196, 356] width 50 height 42
click at [501, 375] on th "Next month" at bounding box center [499, 356] width 50 height 42
click at [243, 555] on button "20" at bounding box center [247, 550] width 30 height 26
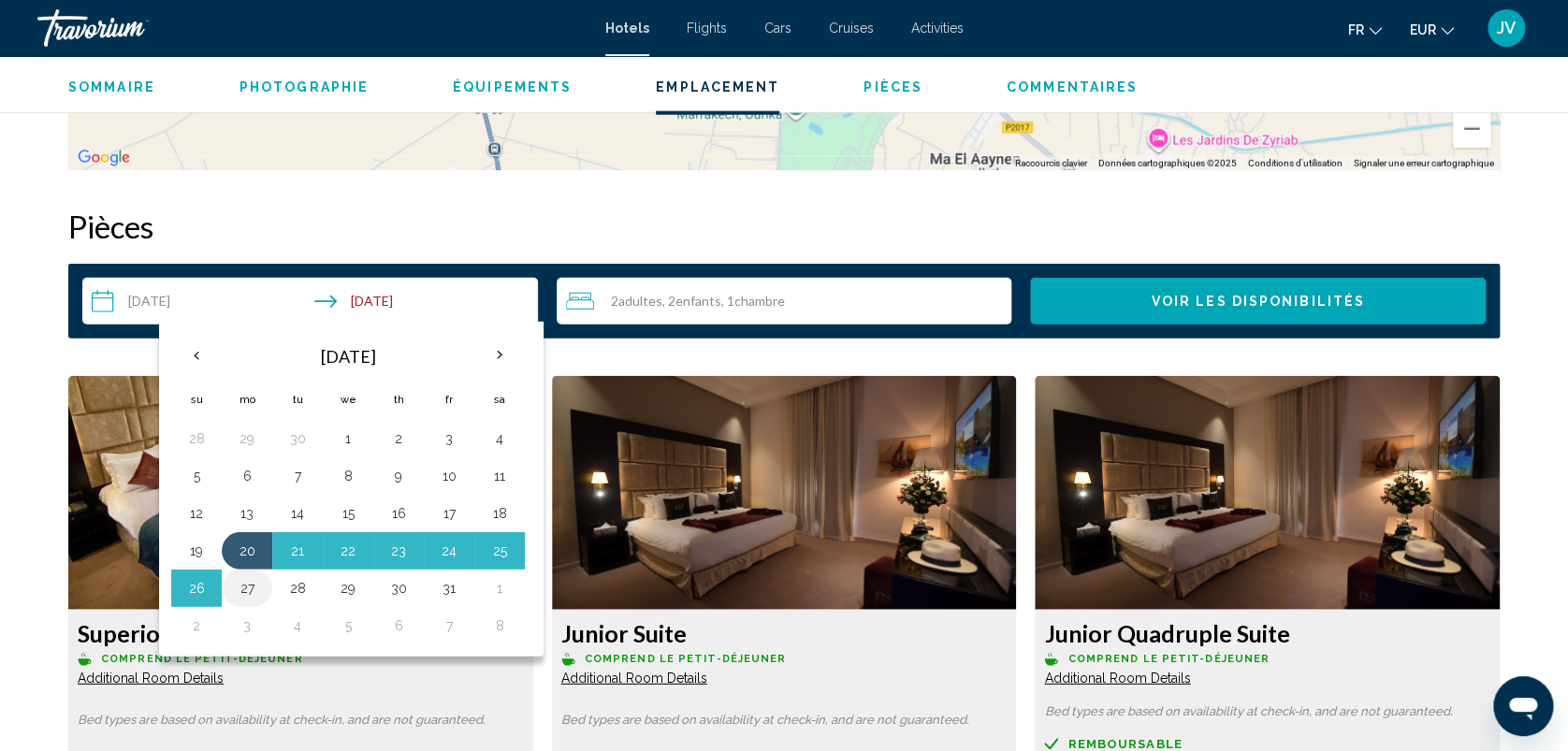
click at [241, 581] on button "27" at bounding box center [247, 588] width 30 height 26
type input "**********"
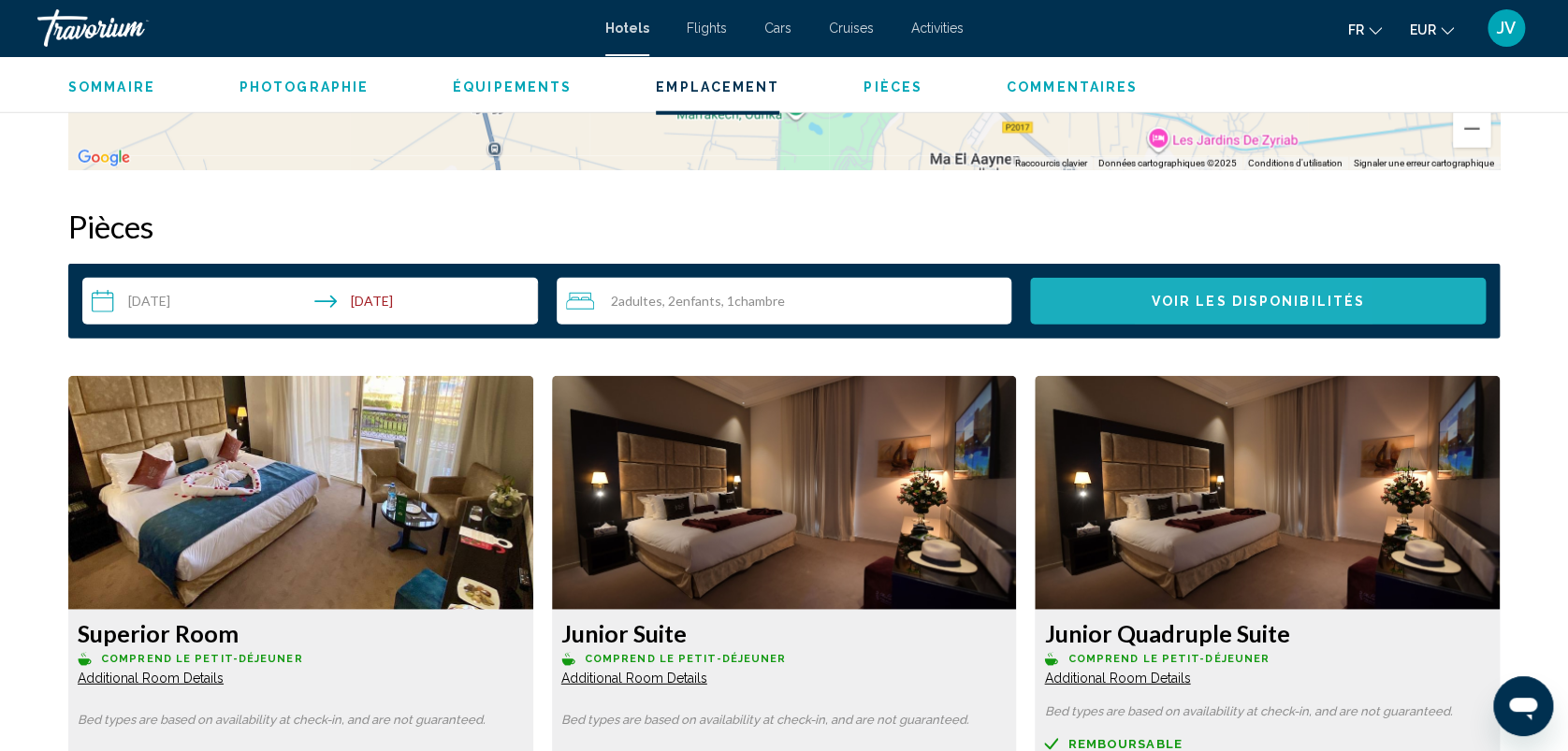
click at [1073, 299] on button "Voir les disponibilités" at bounding box center [1258, 300] width 456 height 46
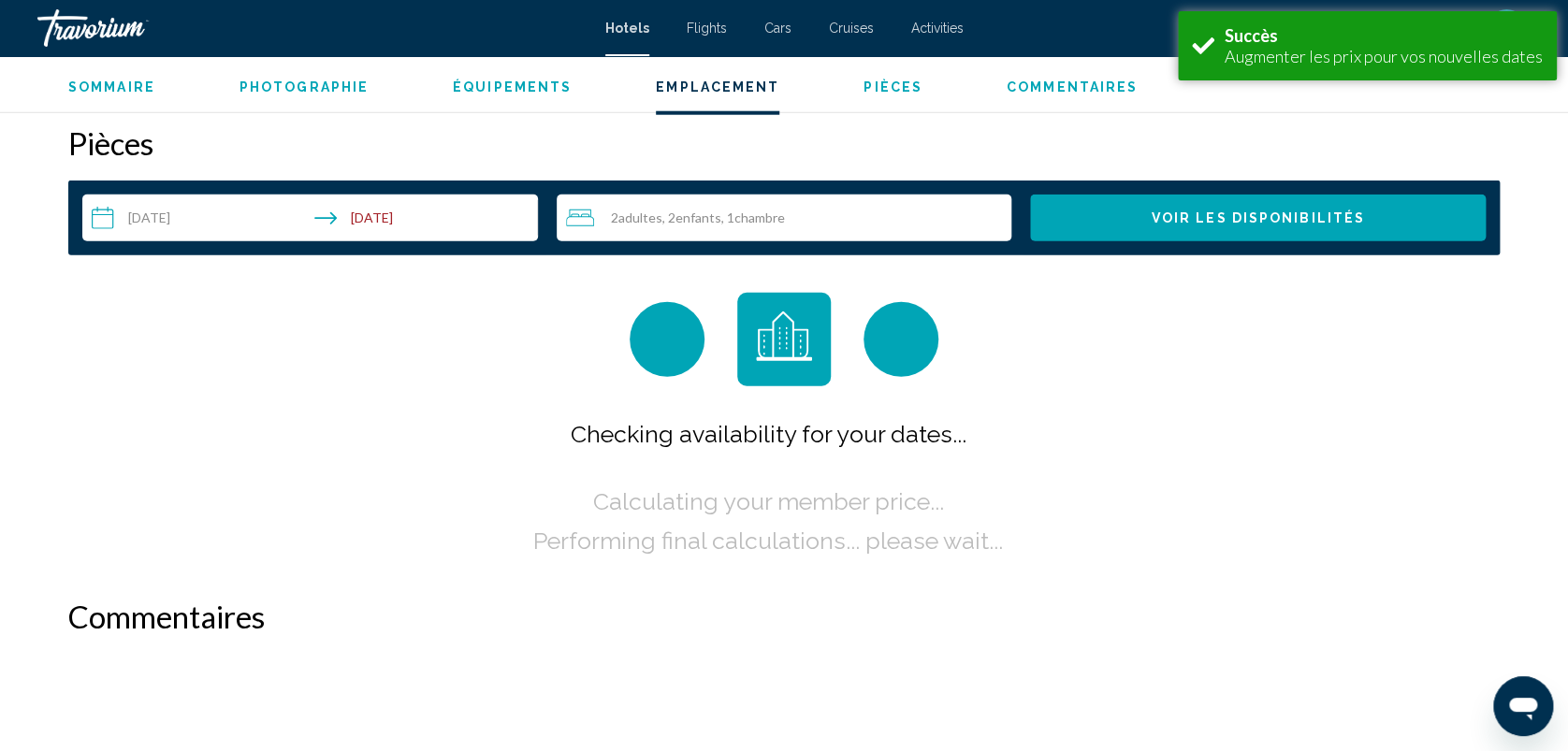
scroll to position [2366, 0]
